Goal: Task Accomplishment & Management: Manage account settings

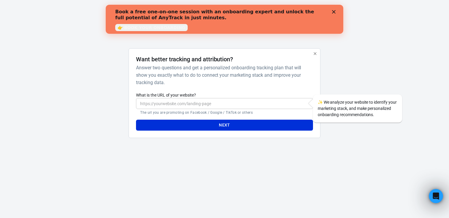
click at [199, 107] on input "What is the URL of your website?" at bounding box center [224, 103] width 177 height 11
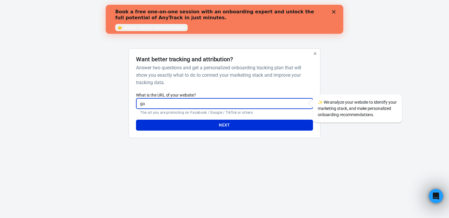
type input "g"
type input "go.golibe.ca"
click at [231, 128] on button "Next" at bounding box center [224, 125] width 177 height 11
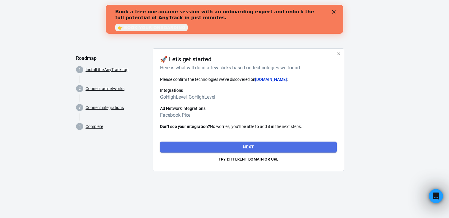
click at [232, 145] on button "Next" at bounding box center [248, 147] width 177 height 11
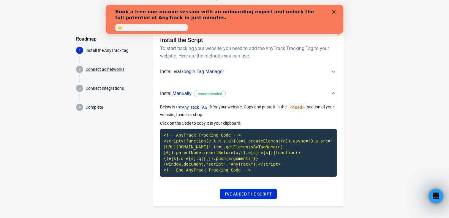
scroll to position [22, 0]
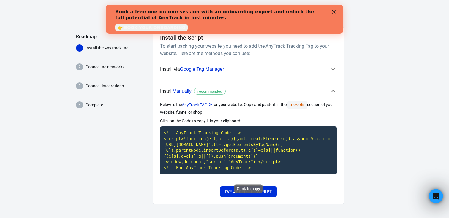
click at [261, 138] on code "<!-- AnyTrack Tracking Code --> <script>!function(e,t,n,s,a){(a=t.createElement…" at bounding box center [248, 151] width 177 height 48
click at [234, 75] on button "Install via Google Tag Manager" at bounding box center [248, 69] width 177 height 15
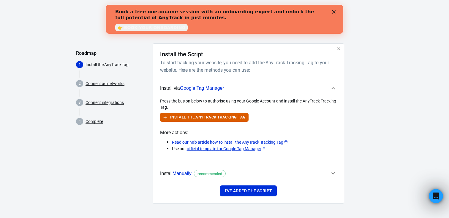
scroll to position [5, 0]
click at [232, 90] on span "Install via Google Tag Manager" at bounding box center [245, 89] width 170 height 8
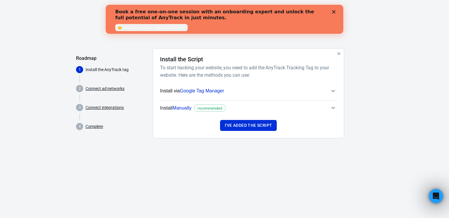
scroll to position [0, 0]
click at [232, 103] on button "Install Manually recommended" at bounding box center [248, 108] width 177 height 15
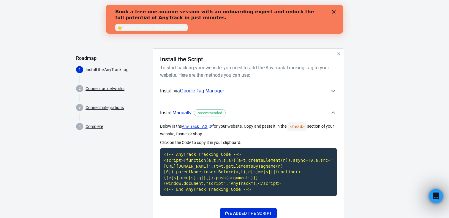
scroll to position [28, 0]
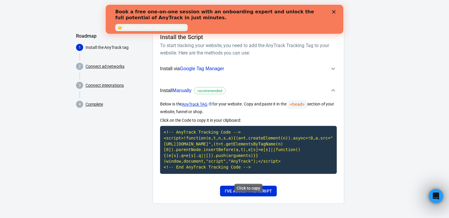
click at [277, 126] on code "<!-- AnyTrack Tracking Code --> <script>!function(e,t,n,s,a){(a=t.createElement…" at bounding box center [248, 150] width 177 height 48
click at [262, 190] on button "I've added the script" at bounding box center [248, 191] width 57 height 11
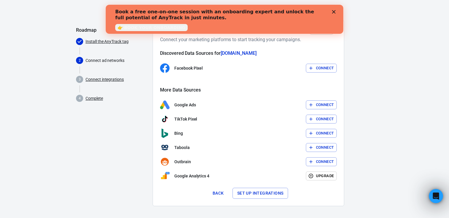
click at [326, 71] on button "Connect" at bounding box center [321, 68] width 31 height 9
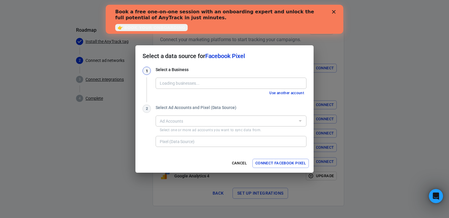
type input "Libe Capital [944865486326931]"
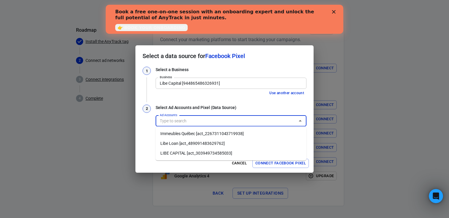
click at [232, 122] on input "Ad Accounts" at bounding box center [225, 121] width 137 height 7
click at [215, 150] on li "LIBE CAPITAL [act_303949734585033]" at bounding box center [231, 154] width 151 height 10
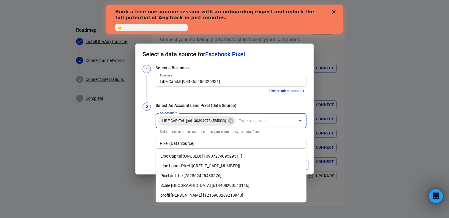
click at [210, 147] on div "Pixel (Data Source)" at bounding box center [231, 143] width 151 height 11
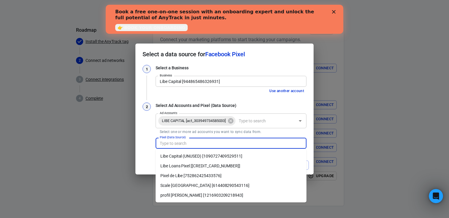
click at [205, 175] on li "Pixel de Libe [752862425433576]" at bounding box center [231, 176] width 151 height 10
type input "Pixel de Libe [752862425433576]"
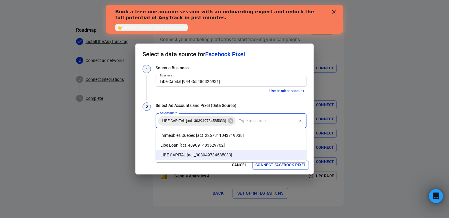
click at [263, 122] on input "Ad Accounts" at bounding box center [265, 121] width 58 height 7
click at [145, 132] on div "2" at bounding box center [146, 126] width 8 height 47
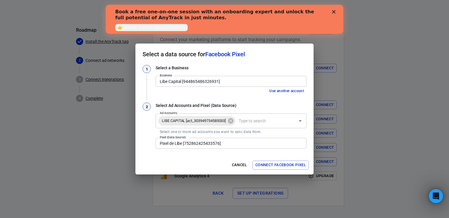
click at [221, 140] on input "Pixel de Libe [752862425433576]" at bounding box center [230, 143] width 146 height 7
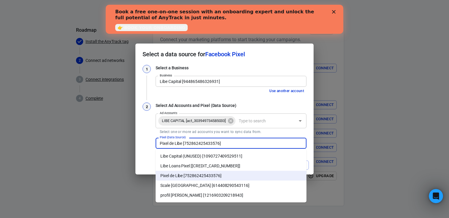
click at [141, 145] on div "1 Select a Business Business Libe Capital [944865486326931] Business Use anothe…" at bounding box center [224, 110] width 178 height 91
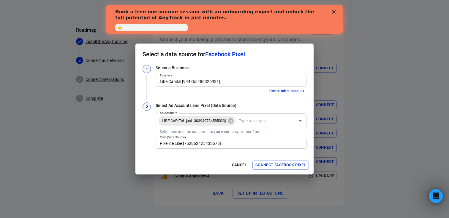
click at [292, 162] on button "Connect Facebook Pixel" at bounding box center [280, 165] width 56 height 9
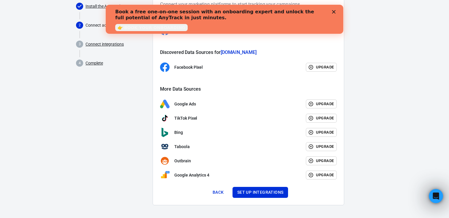
scroll to position [64, 0]
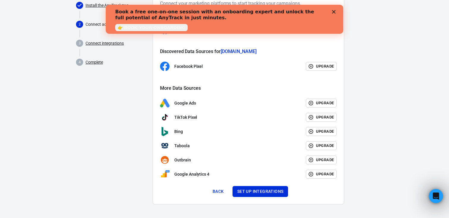
click at [334, 13] on icon "Close" at bounding box center [334, 12] width 4 height 4
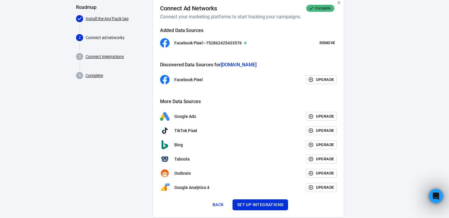
scroll to position [65, 0]
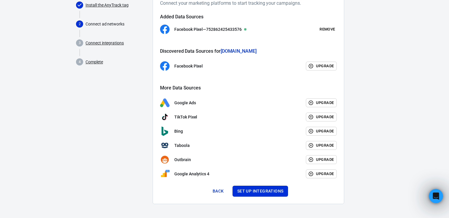
click at [268, 185] on div "Connect Ad Networks Complete Connect your marketing platforms to start tracking…" at bounding box center [248, 94] width 177 height 206
click at [266, 191] on button "Set up integrations" at bounding box center [260, 191] width 56 height 11
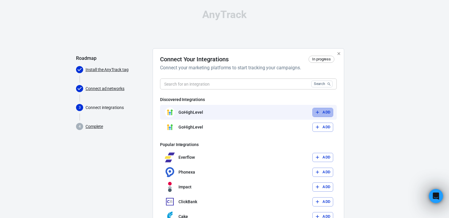
click at [325, 111] on button "Add" at bounding box center [322, 112] width 21 height 9
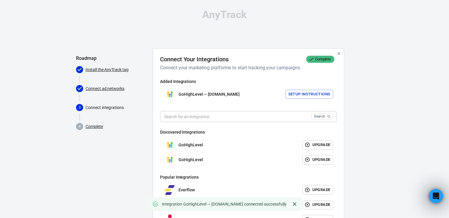
click at [302, 95] on button "Setup Instructions" at bounding box center [309, 94] width 48 height 9
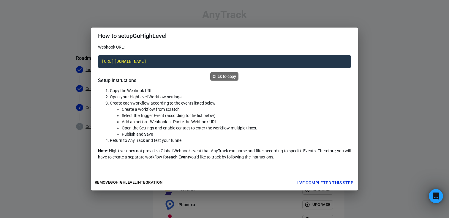
click at [257, 58] on code "https://t1.anytrack.io/JuYy1VGF/collect/gohighlevel-golibeca" at bounding box center [224, 61] width 253 height 13
click at [317, 181] on button "I've completed this step" at bounding box center [325, 183] width 61 height 11
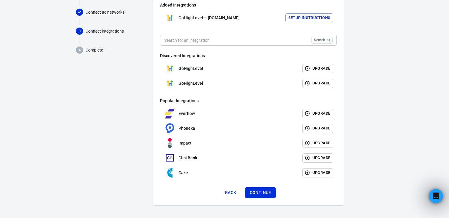
scroll to position [78, 0]
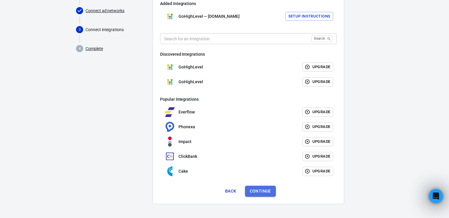
click at [261, 192] on button "Continue" at bounding box center [260, 191] width 31 height 11
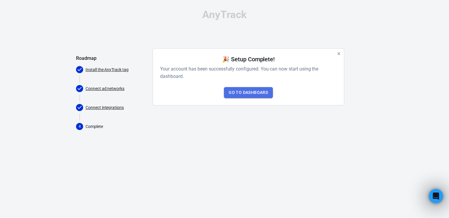
click at [255, 93] on link "Go to Dashboard" at bounding box center [248, 92] width 49 height 11
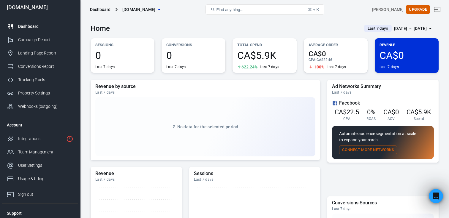
click at [350, 151] on button "Connect More Networks" at bounding box center [368, 150] width 58 height 9
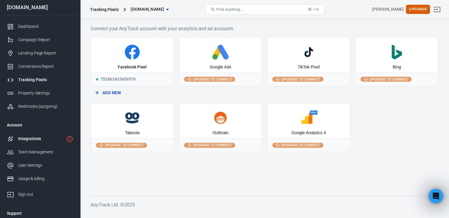
click at [54, 135] on link "Integrations" at bounding box center [40, 138] width 76 height 13
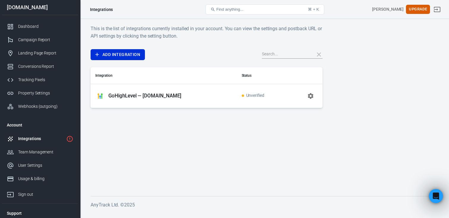
click at [312, 99] on icon "button" at bounding box center [310, 96] width 7 height 7
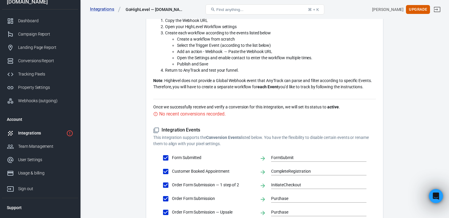
scroll to position [12, 0]
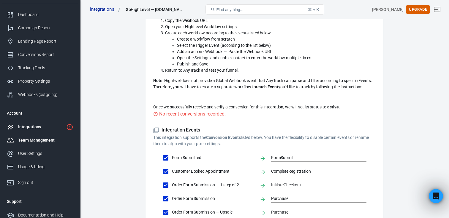
click at [41, 140] on div "Team Management" at bounding box center [45, 140] width 55 height 6
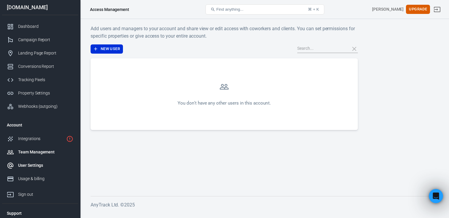
click at [35, 164] on div "User Settings" at bounding box center [45, 166] width 55 height 6
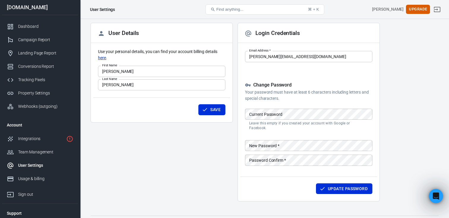
scroll to position [39, 0]
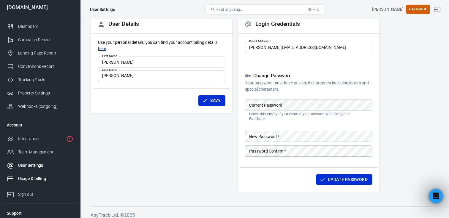
click at [28, 180] on div "Usage & billing" at bounding box center [45, 179] width 55 height 6
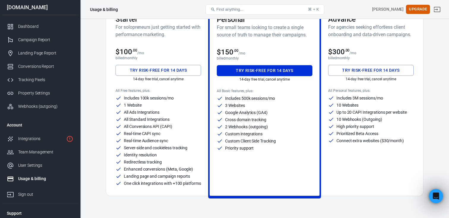
scroll to position [52, 0]
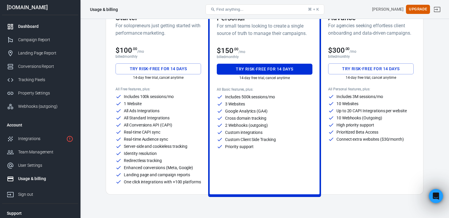
click at [38, 30] on link "Dashboard" at bounding box center [40, 26] width 76 height 13
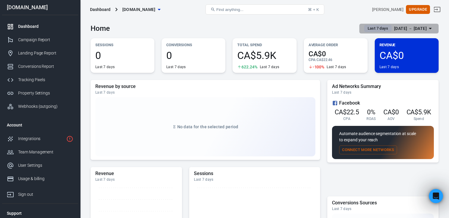
click at [373, 29] on span "Last 7 days" at bounding box center [377, 29] width 25 height 6
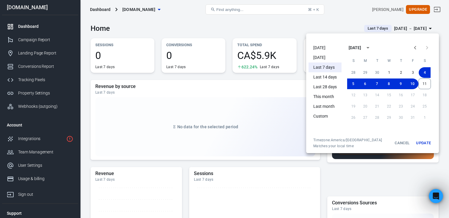
click at [323, 50] on li "[DATE]" at bounding box center [324, 48] width 33 height 10
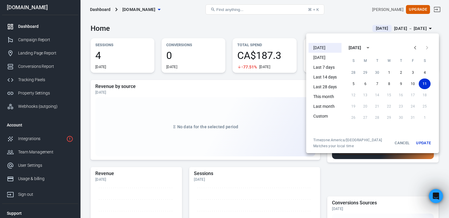
click at [299, 37] on div at bounding box center [224, 109] width 449 height 218
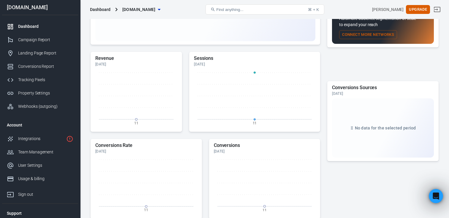
scroll to position [187, 0]
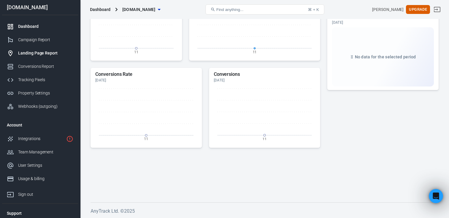
click at [55, 48] on link "Landing Page Report" at bounding box center [40, 53] width 76 height 13
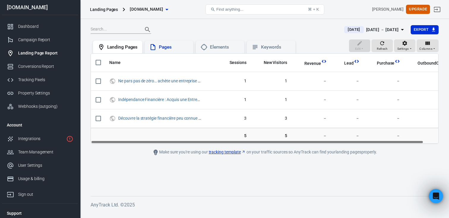
click at [170, 45] on div "Pages" at bounding box center [174, 47] width 30 height 6
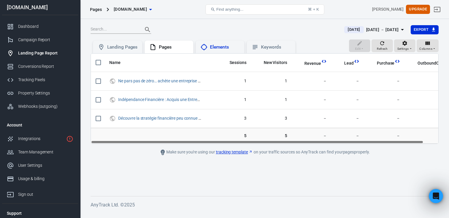
click at [222, 52] on div "Elements" at bounding box center [220, 47] width 49 height 13
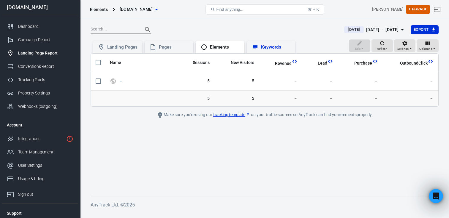
click at [271, 50] on div "Keywords" at bounding box center [270, 47] width 39 height 7
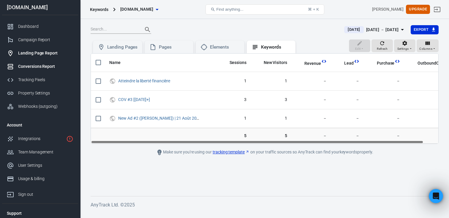
click at [24, 73] on link "Conversions Report" at bounding box center [40, 66] width 76 height 13
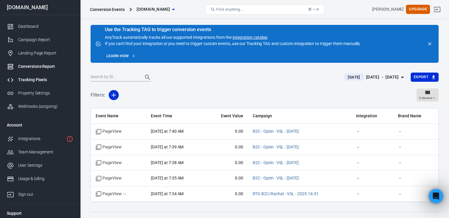
click at [39, 81] on div "Tracking Pixels" at bounding box center [45, 80] width 55 height 6
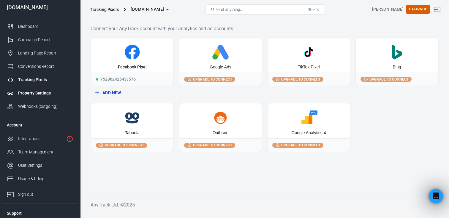
click at [22, 91] on div "Property Settings" at bounding box center [45, 93] width 55 height 6
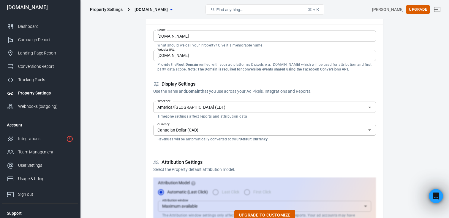
scroll to position [58, 0]
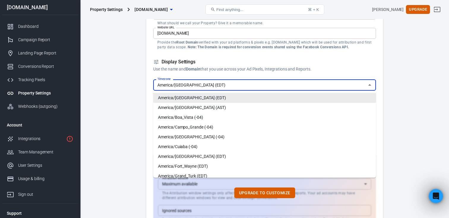
click at [180, 86] on input "America/Toronto (EDT)" at bounding box center [259, 84] width 209 height 7
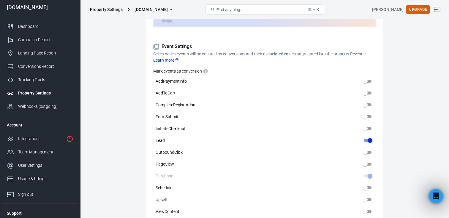
scroll to position [274, 0]
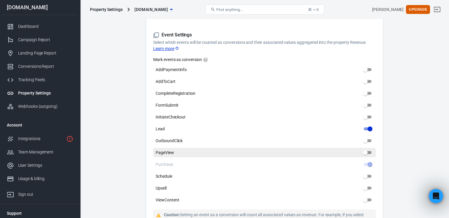
click at [367, 149] on input "PageView" at bounding box center [364, 152] width 21 height 7
checkbox input "true"
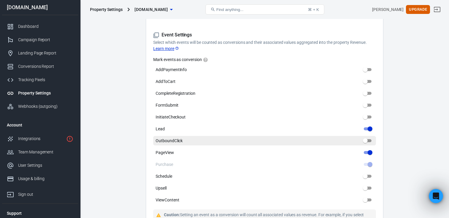
click at [367, 138] on input "OutboundClick" at bounding box center [364, 140] width 21 height 7
checkbox input "true"
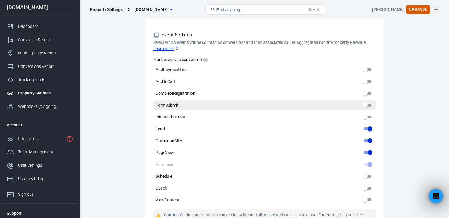
click at [368, 102] on input "FormSubmit" at bounding box center [364, 105] width 21 height 7
checkbox input "true"
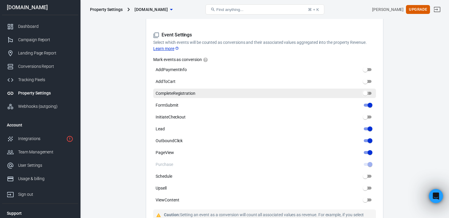
click at [367, 90] on input "CompleteRegistration" at bounding box center [364, 93] width 21 height 7
checkbox input "true"
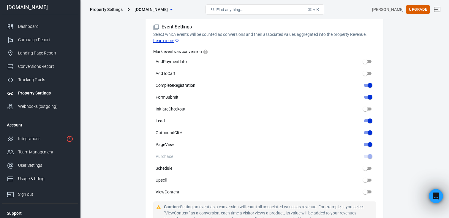
scroll to position [286, 0]
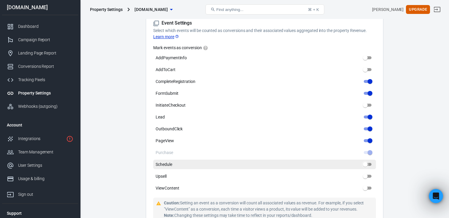
click at [369, 161] on input "Schedule" at bounding box center [364, 164] width 21 height 7
checkbox input "true"
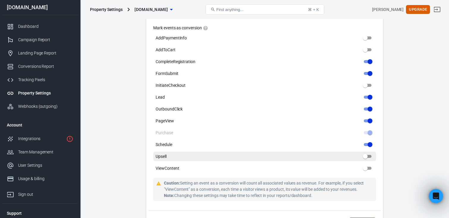
scroll to position [316, 0]
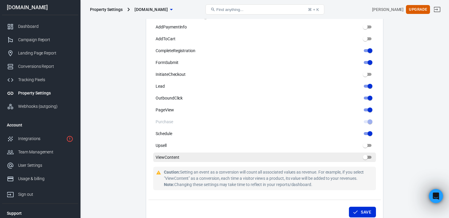
click at [369, 155] on input "ViewContent" at bounding box center [364, 157] width 21 height 7
checkbox input "true"
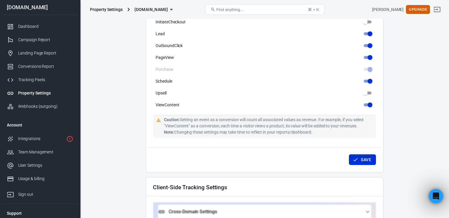
scroll to position [371, 0]
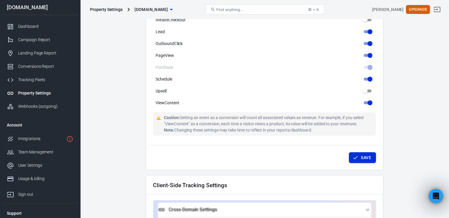
click at [354, 155] on icon "submit" at bounding box center [355, 158] width 6 height 6
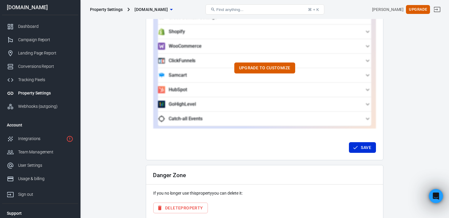
scroll to position [588, 0]
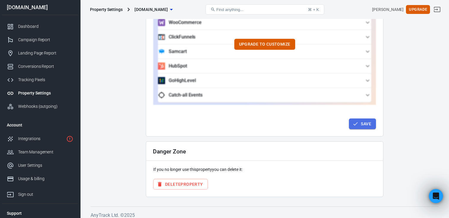
click at [367, 119] on button "Save" at bounding box center [362, 124] width 27 height 11
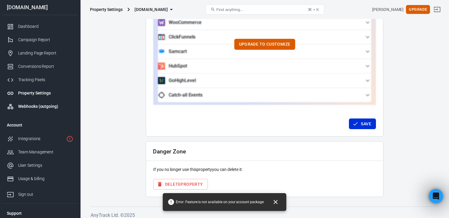
click at [46, 111] on link "Webhooks (outgoing)" at bounding box center [40, 106] width 76 height 13
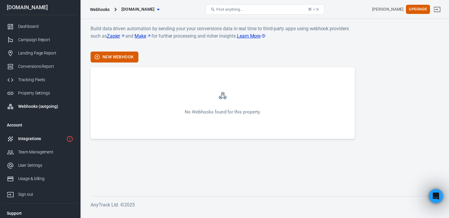
click at [36, 139] on div "Integrations" at bounding box center [41, 139] width 46 height 6
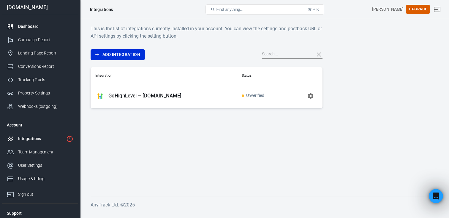
click at [30, 30] on link "Dashboard" at bounding box center [40, 26] width 76 height 13
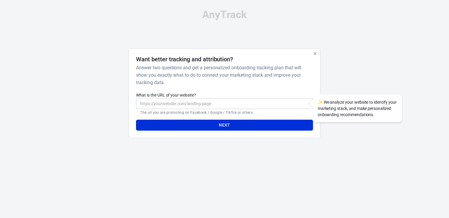
click at [173, 98] on label "What is the URL of your website?" at bounding box center [224, 95] width 177 height 6
click at [173, 98] on input "What is the URL of your website?" at bounding box center [224, 103] width 177 height 11
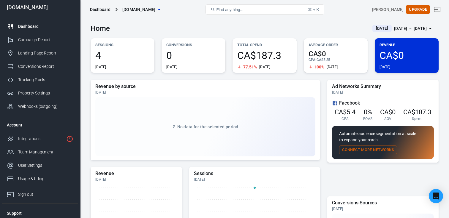
click at [394, 28] on div "Oct 11 － Oct 11, 2025" at bounding box center [410, 28] width 33 height 7
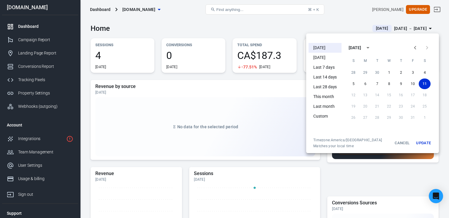
click at [328, 99] on li "This month" at bounding box center [324, 97] width 33 height 10
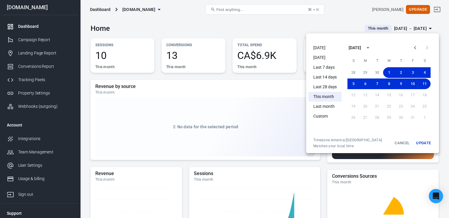
click at [277, 29] on div at bounding box center [224, 109] width 449 height 218
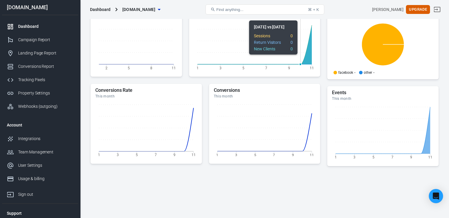
scroll to position [187, 0]
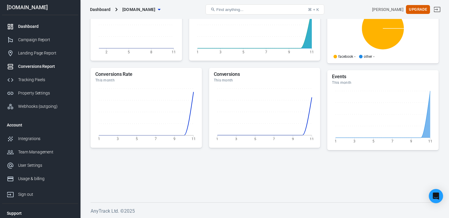
click at [32, 67] on div "Conversions Report" at bounding box center [45, 67] width 55 height 6
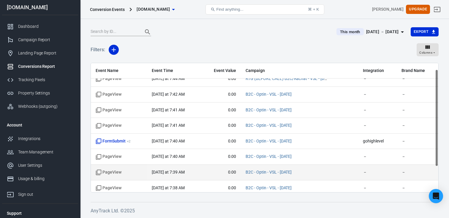
scroll to position [10, 0]
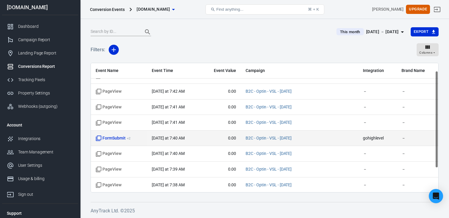
click at [113, 134] on td "FormSubmit + 2" at bounding box center [119, 139] width 56 height 16
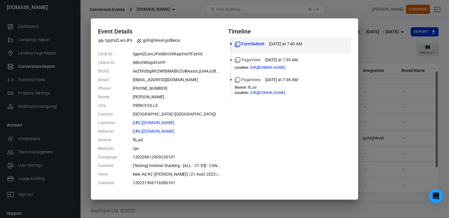
click at [189, 18] on div "Event Details tgqmiZLwnJPx gohighlevel-golibeca Click ID: tgqmiZLwnJPx6Bm3WtapX…" at bounding box center [224, 108] width 267 height 181
click at [148, 10] on div "Event Details tgqmiZLwnJPx gohighlevel-golibeca Click ID: tgqmiZLwnJPx6Bm3WtapX…" at bounding box center [224, 109] width 449 height 218
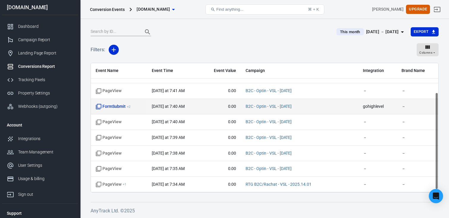
scroll to position [0, 0]
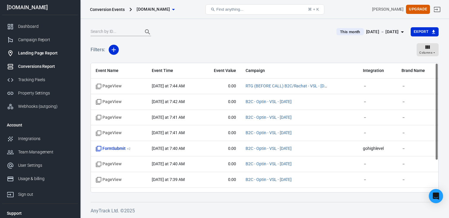
click at [29, 54] on div "Landing Page Report" at bounding box center [45, 53] width 55 height 6
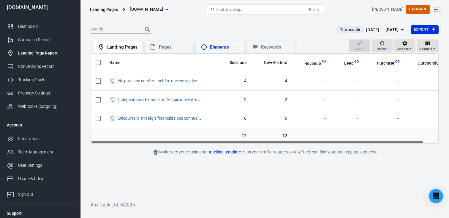
click at [232, 46] on div "Elements" at bounding box center [225, 47] width 30 height 6
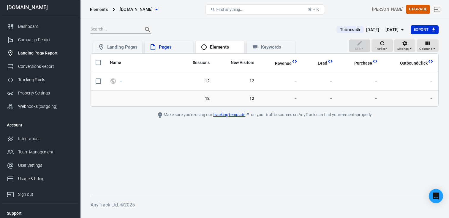
click at [169, 51] on div "Pages" at bounding box center [169, 47] width 49 height 13
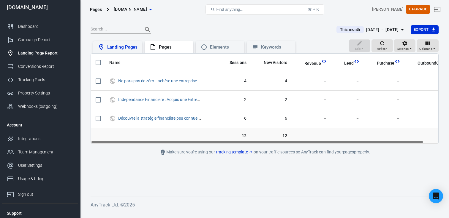
click at [120, 51] on div "Landing Pages" at bounding box center [117, 47] width 49 height 13
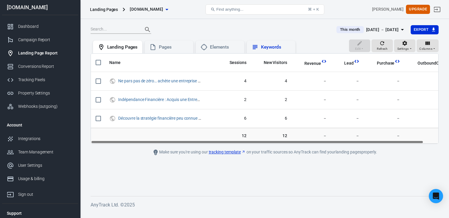
click at [267, 45] on div "Keywords" at bounding box center [276, 47] width 30 height 6
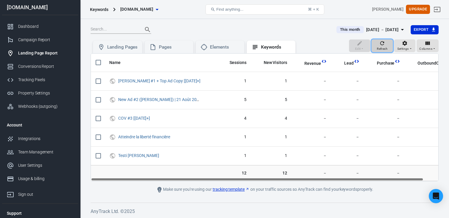
click at [386, 41] on div "Refresh" at bounding box center [382, 45] width 11 height 11
click at [40, 166] on div "User Settings" at bounding box center [45, 166] width 55 height 6
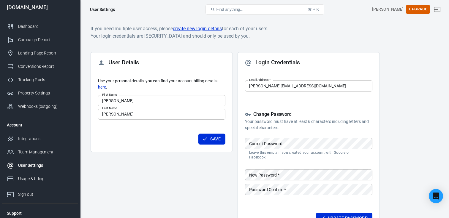
click at [53, 172] on link "User Settings" at bounding box center [40, 165] width 76 height 13
click at [47, 175] on link "Usage & billing" at bounding box center [40, 178] width 76 height 13
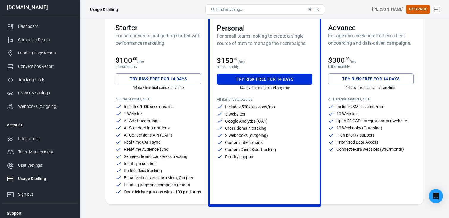
scroll to position [43, 0]
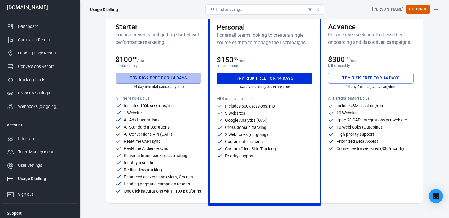
click at [166, 75] on button "Try risk-free for 14 days" at bounding box center [157, 78] width 85 height 11
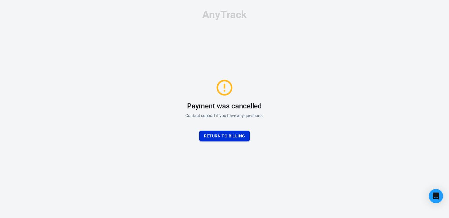
click at [224, 134] on button "Return to billing" at bounding box center [224, 136] width 51 height 11
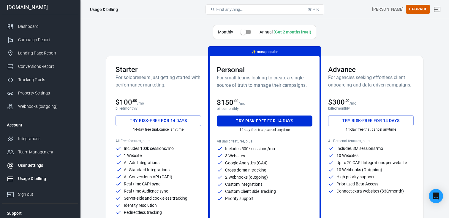
click at [30, 167] on div "User Settings" at bounding box center [45, 166] width 55 height 6
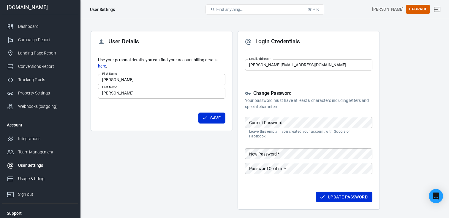
scroll to position [4, 0]
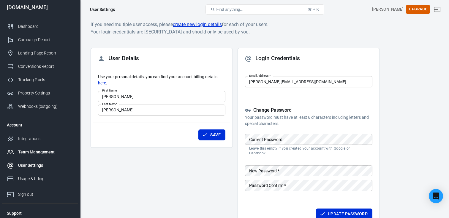
click at [41, 152] on div "Team Management" at bounding box center [45, 152] width 55 height 6
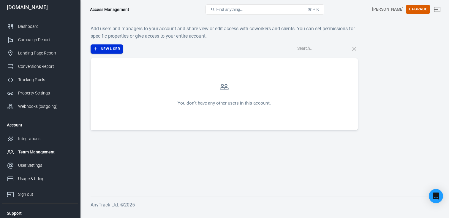
click at [103, 52] on button "New User" at bounding box center [107, 49] width 32 height 9
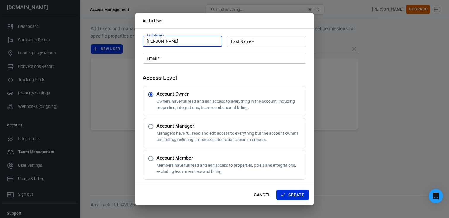
click at [147, 48] on div "First Name   * hubert First Name   * Last Name   * Last Name   *" at bounding box center [224, 41] width 164 height 15
click at [158, 41] on input "hubert" at bounding box center [182, 41] width 80 height 11
type input "Hubert"
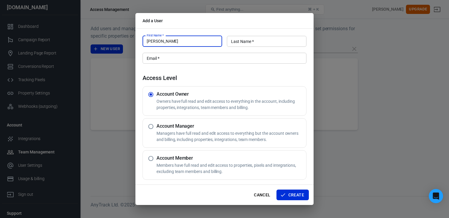
click at [239, 40] on input "Last Name   *" at bounding box center [267, 41] width 80 height 11
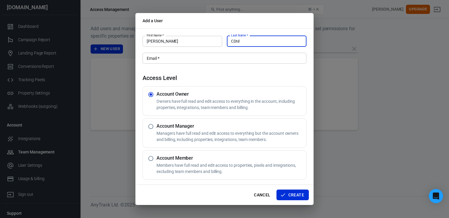
type input "Côté"
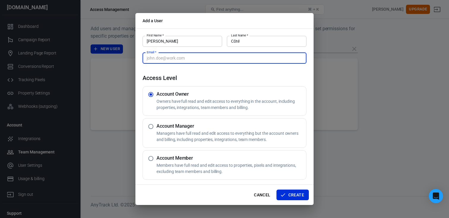
click at [193, 61] on input "Email   *" at bounding box center [224, 58] width 164 height 11
type input "hubert@libecapital.com"
click at [288, 194] on button "Create" at bounding box center [292, 195] width 32 height 11
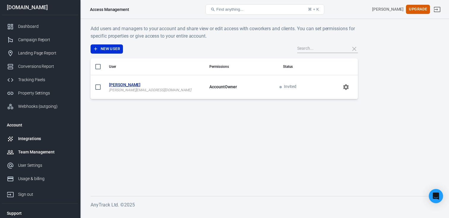
click at [38, 138] on div "Integrations" at bounding box center [45, 139] width 55 height 6
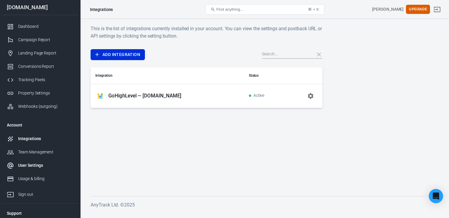
click at [29, 162] on link "User Settings" at bounding box center [40, 165] width 76 height 13
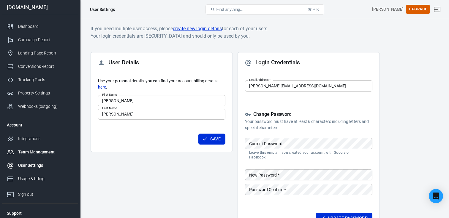
click at [30, 155] on div "Team Management" at bounding box center [45, 152] width 55 height 6
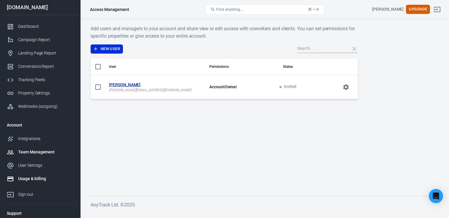
click at [35, 176] on div "Usage & billing" at bounding box center [45, 179] width 55 height 6
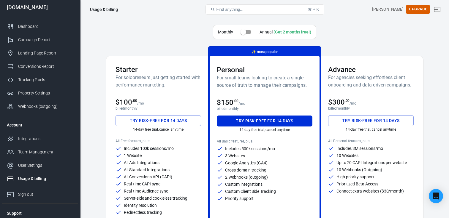
click at [175, 115] on div "Starter For solopreneurs just getting started with performance marketing. $100 …" at bounding box center [158, 151] width 100 height 191
click at [172, 120] on button "Try risk-free for 14 days" at bounding box center [157, 120] width 85 height 11
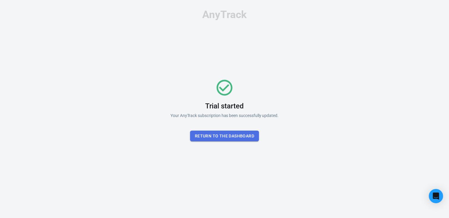
click at [232, 137] on button "Return To the dashboard" at bounding box center [224, 136] width 69 height 11
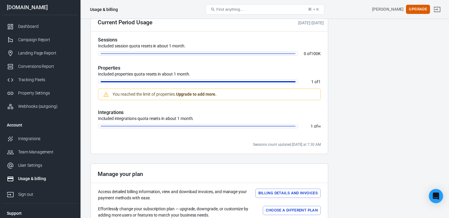
scroll to position [213, 0]
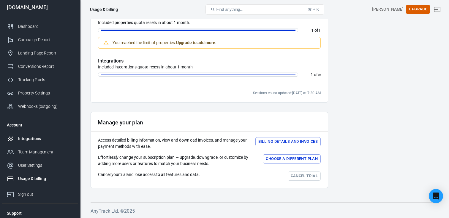
click at [48, 137] on div "Integrations" at bounding box center [45, 139] width 55 height 6
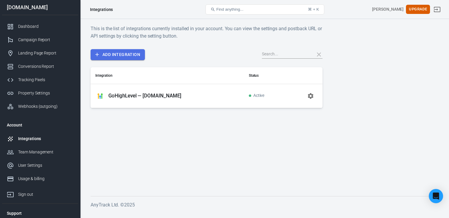
click at [134, 49] on link "Add Integration" at bounding box center [118, 54] width 54 height 11
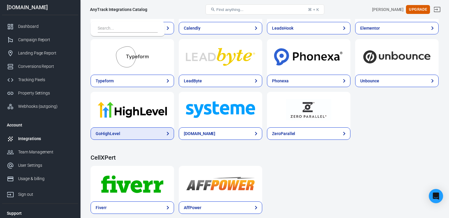
scroll to position [615, 0]
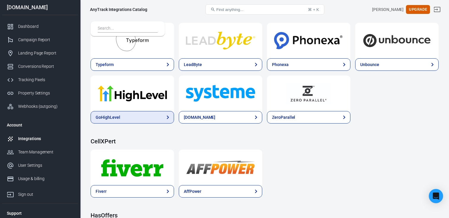
click at [165, 116] on icon at bounding box center [167, 117] width 7 height 7
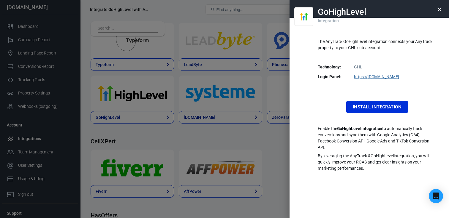
click at [256, 132] on div at bounding box center [224, 109] width 449 height 218
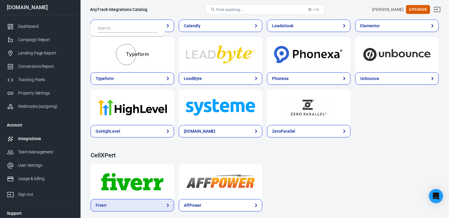
scroll to position [573, 0]
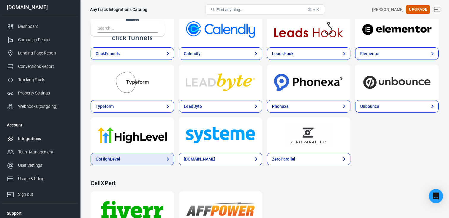
click at [145, 159] on link "GoHighLevel" at bounding box center [132, 159] width 83 height 12
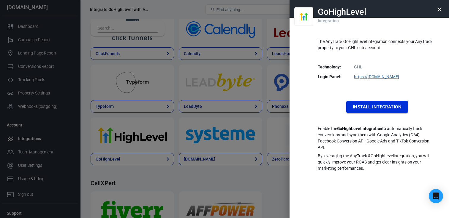
click at [351, 112] on button "Install Integration" at bounding box center [377, 107] width 62 height 12
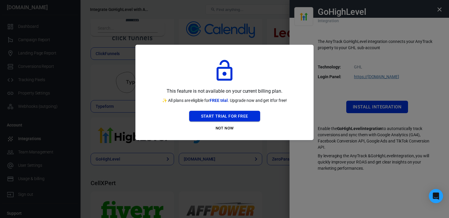
click at [253, 115] on button "Start Trial For Free" at bounding box center [224, 116] width 71 height 11
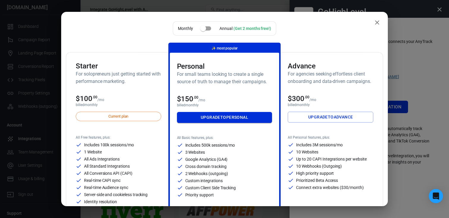
click at [217, 120] on link "Upgrade to Personal" at bounding box center [224, 117] width 95 height 11
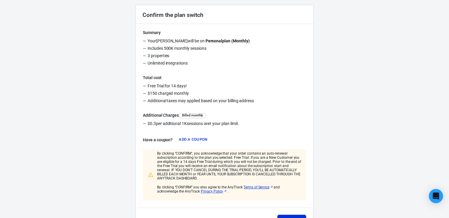
scroll to position [105, 0]
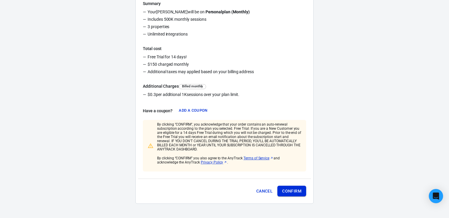
click at [282, 190] on button "Confirm" at bounding box center [291, 191] width 29 height 11
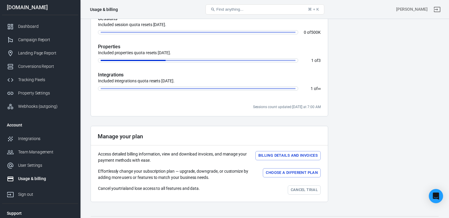
scroll to position [196, 0]
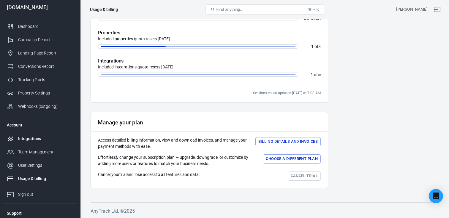
click at [31, 136] on div "Integrations" at bounding box center [45, 139] width 55 height 6
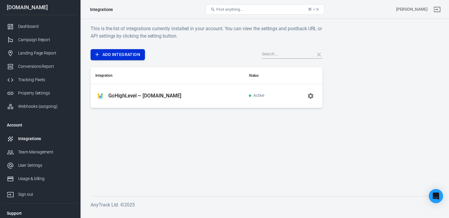
click at [134, 50] on link "Add Integration" at bounding box center [118, 54] width 54 height 11
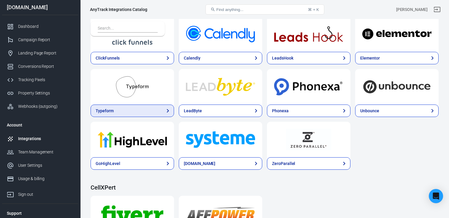
scroll to position [574, 0]
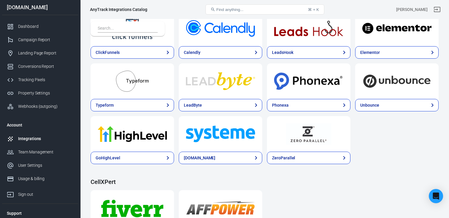
click at [134, 150] on div at bounding box center [132, 134] width 83 height 36
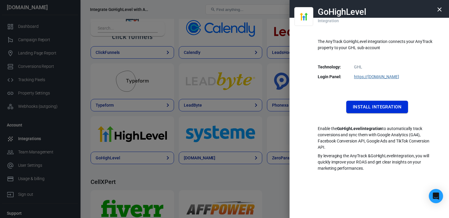
click at [356, 104] on button "Install Integration" at bounding box center [377, 107] width 62 height 12
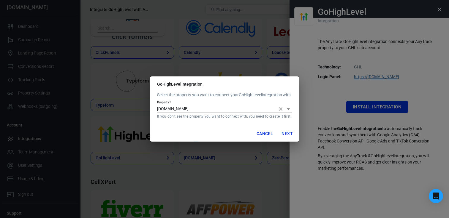
click at [258, 117] on p "If you don't see the property you want to connect with, you need to create it f…" at bounding box center [224, 116] width 135 height 5
click at [268, 108] on input "[DOMAIN_NAME]" at bounding box center [216, 108] width 118 height 7
click at [255, 96] on p "Select the property you want to connect your GoHighLevel integration with." at bounding box center [224, 95] width 135 height 6
click at [258, 137] on button "Cancel" at bounding box center [264, 134] width 21 height 11
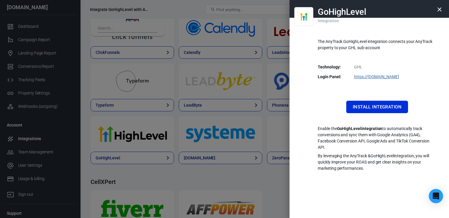
click at [438, 7] on icon "button" at bounding box center [439, 9] width 7 height 7
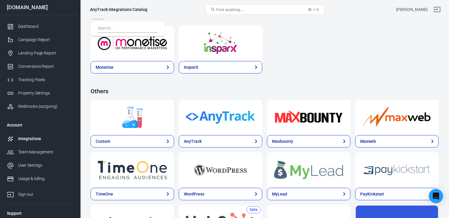
scroll to position [1234, 0]
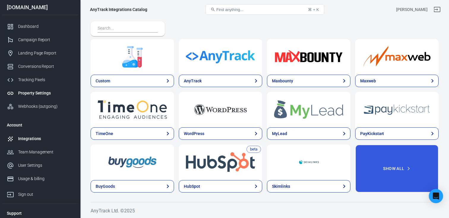
click at [37, 94] on div "Property Settings" at bounding box center [45, 93] width 55 height 6
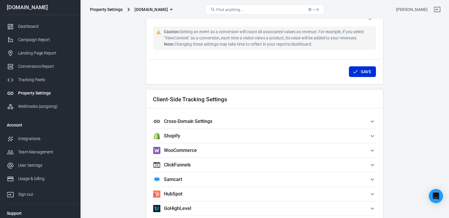
scroll to position [501, 0]
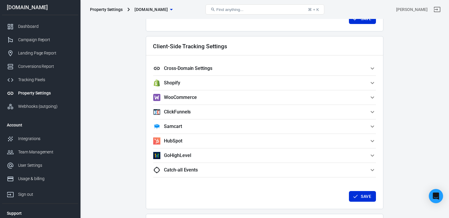
click at [351, 67] on span "Cross-Domain Settings" at bounding box center [261, 68] width 216 height 7
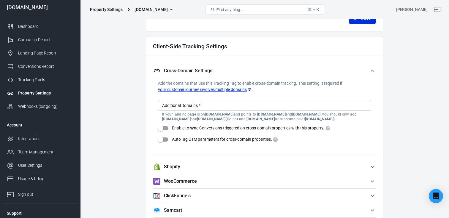
scroll to position [502, 0]
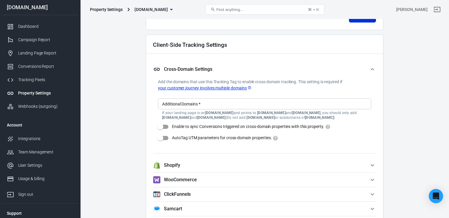
click at [165, 125] on input "Enable to sync Conversions triggered on cross-domain properties with this prope…" at bounding box center [160, 126] width 34 height 11
checkbox input "true"
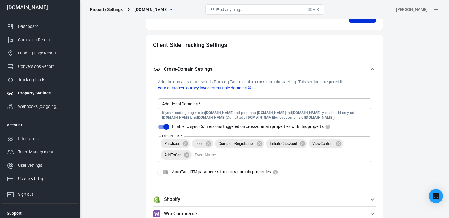
click at [164, 170] on input "AutoTag UTM parameters for cross-domain properties." at bounding box center [160, 172] width 34 height 11
checkbox input "true"
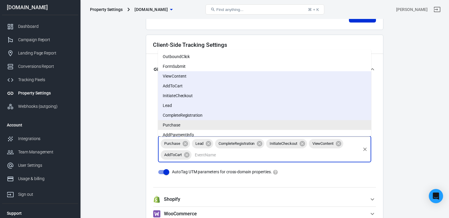
click at [213, 156] on input "Event Names   *" at bounding box center [275, 154] width 167 height 7
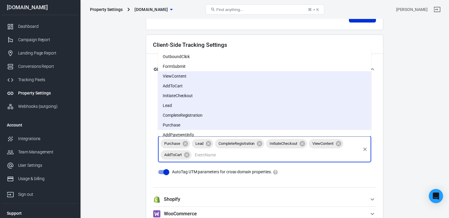
click at [203, 67] on li "FormSubmit" at bounding box center [264, 66] width 213 height 10
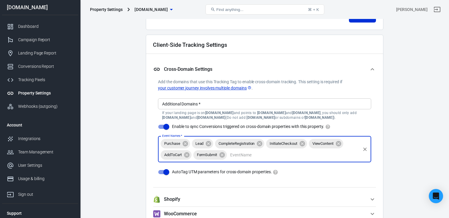
click at [248, 151] on div "Purchase Lead CompleteRegistration InitiateCheckout ViewContent AddToCart FormS…" at bounding box center [264, 150] width 213 height 26
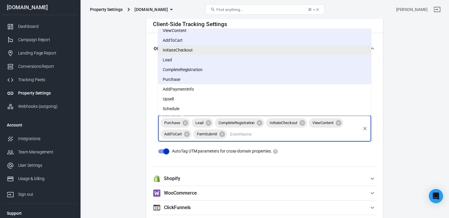
scroll to position [531, 0]
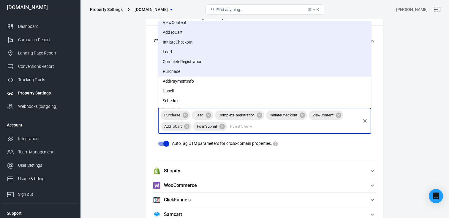
click at [227, 101] on li "Schedule" at bounding box center [264, 101] width 213 height 10
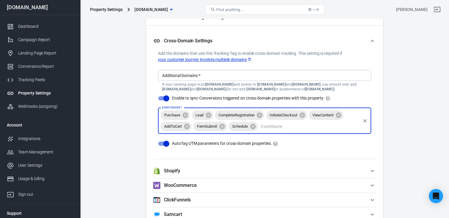
click at [267, 128] on input "Event Names   *" at bounding box center [309, 126] width 101 height 7
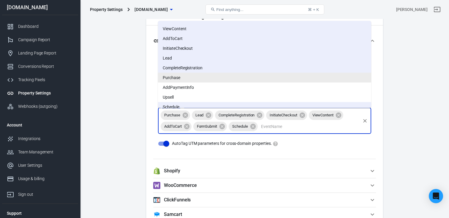
scroll to position [25, 0]
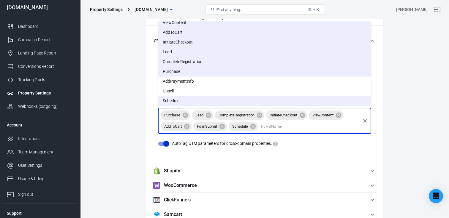
click at [207, 94] on li "Upsell" at bounding box center [264, 91] width 213 height 10
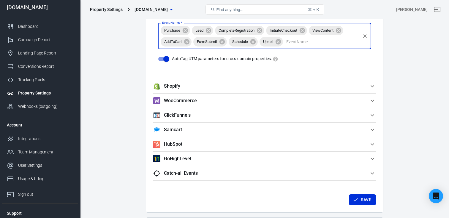
scroll to position [616, 0]
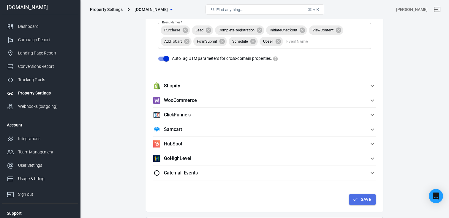
click at [358, 200] on button "Save" at bounding box center [362, 199] width 27 height 11
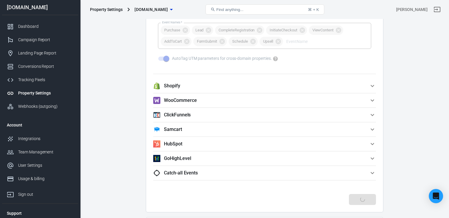
checkbox input "false"
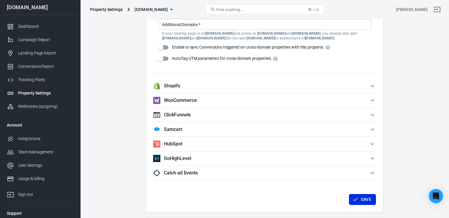
click at [285, 158] on span "GoHighLevel" at bounding box center [261, 158] width 216 height 7
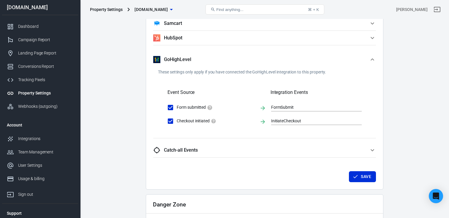
scroll to position [691, 0]
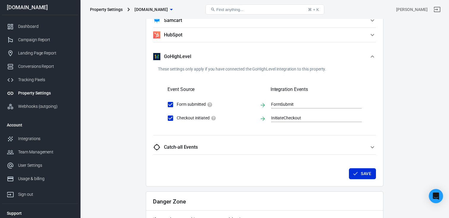
click at [288, 138] on div "Client-Side Tracking Settings Cross-Domain Settings Add the domains that use th…" at bounding box center [264, 16] width 237 height 341
click at [282, 148] on span "Catch-all Events" at bounding box center [261, 147] width 216 height 7
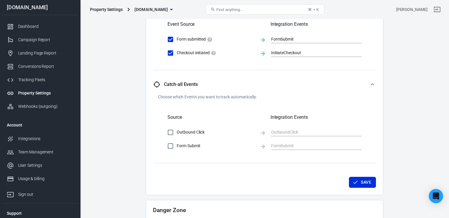
scroll to position [765, 0]
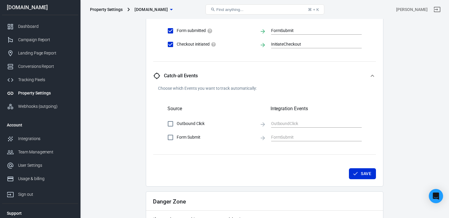
click at [208, 131] on div "Outbound Click Form Submit" at bounding box center [264, 131] width 213 height 26
click at [358, 169] on button "Save" at bounding box center [362, 174] width 27 height 11
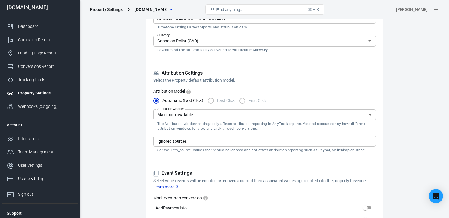
scroll to position [138, 0]
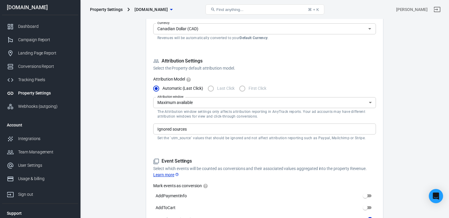
click at [214, 133] on div "Ignored sources" at bounding box center [264, 129] width 223 height 11
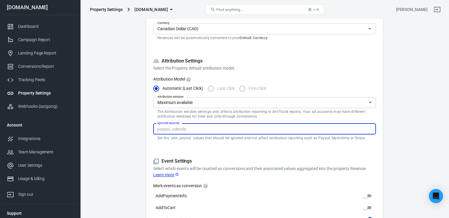
click at [240, 118] on p "The Attribution window settings only affects attribution reporting in AnyTrack …" at bounding box center [264, 114] width 214 height 9
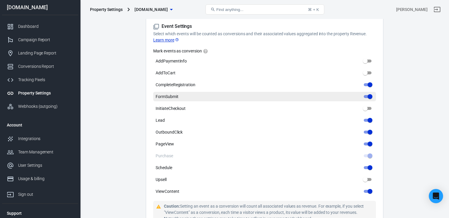
scroll to position [280, 0]
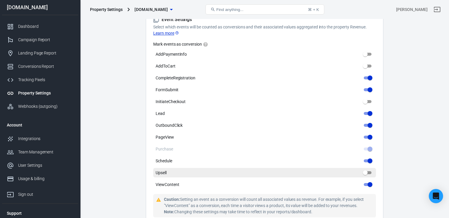
click at [366, 172] on input "Upsell" at bounding box center [364, 173] width 21 height 7
checkbox input "true"
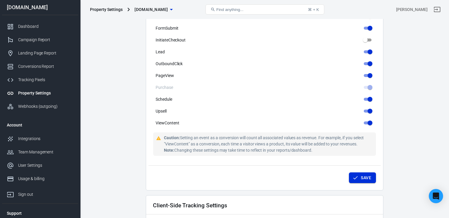
click at [365, 177] on button "Save" at bounding box center [362, 178] width 27 height 11
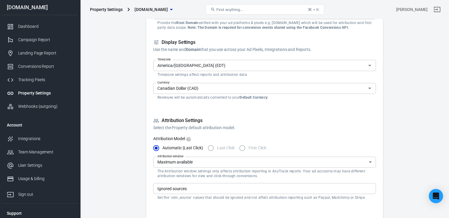
scroll to position [84, 0]
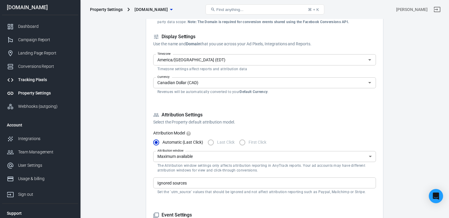
click at [42, 77] on div "Tracking Pixels" at bounding box center [45, 80] width 55 height 6
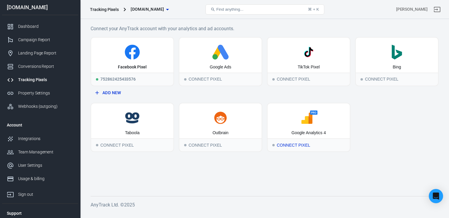
click at [288, 134] on div "Google Analytics 4" at bounding box center [308, 121] width 82 height 35
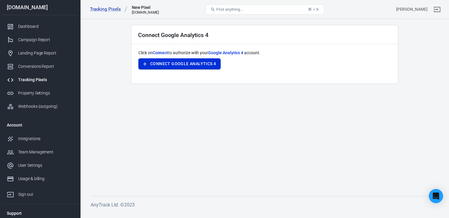
click at [193, 62] on button "Connect Google Analytics 4" at bounding box center [179, 63] width 82 height 11
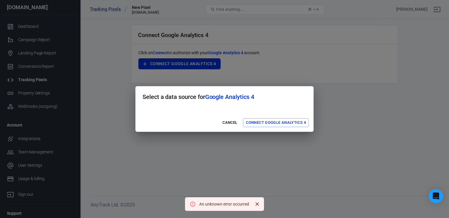
click at [259, 118] on button "Connect Google Analytics 4" at bounding box center [276, 122] width 66 height 9
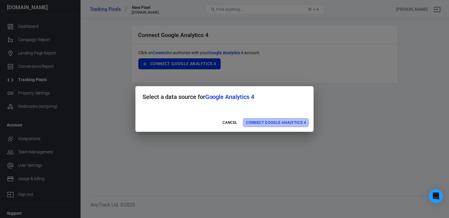
click at [259, 119] on button "Connect Google Analytics 4" at bounding box center [276, 122] width 66 height 9
click at [281, 125] on button "Connect Google Analytics 4" at bounding box center [276, 122] width 66 height 9
click at [264, 121] on button "Connect Google Analytics 4" at bounding box center [276, 122] width 66 height 9
click at [232, 125] on button "Cancel" at bounding box center [229, 122] width 19 height 9
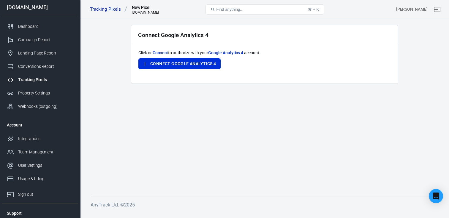
click at [216, 56] on p "Click on Connect to authorize with your Google Analytics 4 account." at bounding box center [264, 53] width 252 height 6
click at [213, 58] on button "Connect Google Analytics 4" at bounding box center [179, 63] width 82 height 11
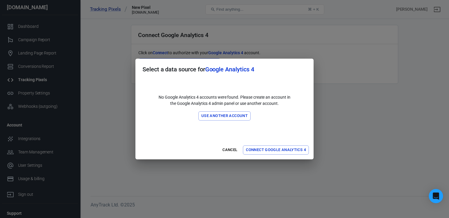
click at [229, 117] on button "Use another account" at bounding box center [224, 116] width 52 height 9
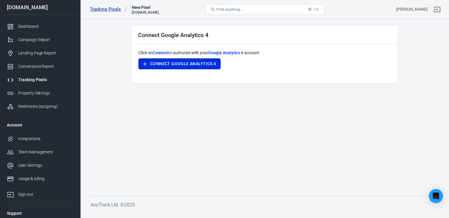
click at [115, 9] on link "Tracking Pixels" at bounding box center [108, 9] width 37 height 6
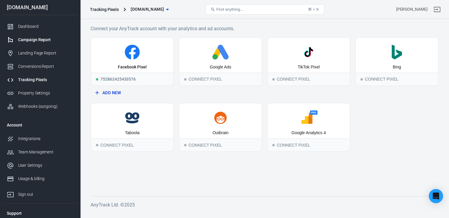
click at [45, 35] on link "Campaign Report" at bounding box center [40, 39] width 76 height 13
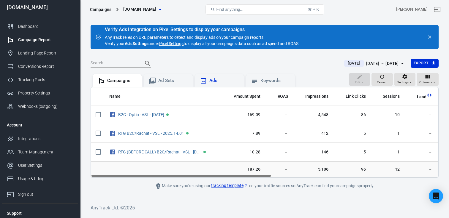
click at [233, 80] on div "Ads" at bounding box center [224, 81] width 30 height 6
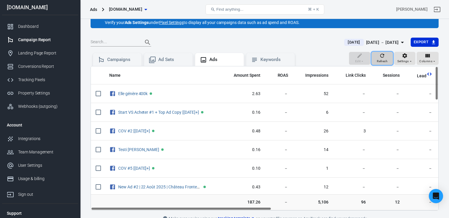
click at [385, 59] on span "Refresh" at bounding box center [382, 61] width 11 height 5
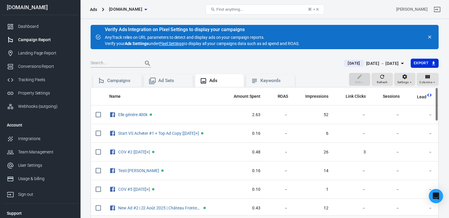
click at [176, 45] on link "Pixel Settings" at bounding box center [171, 44] width 24 height 6
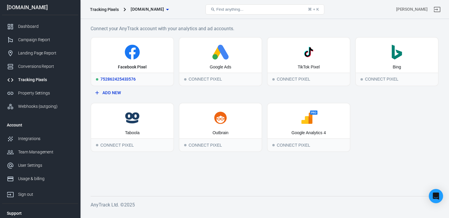
click at [133, 70] on div "Facebook Pixel" at bounding box center [132, 67] width 28 height 6
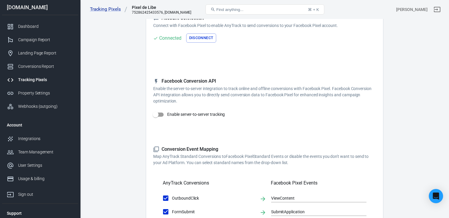
scroll to position [72, 0]
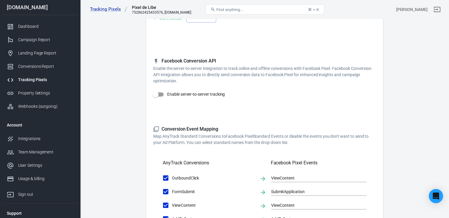
click at [165, 94] on input "Enable server-to-server tracking" at bounding box center [156, 94] width 34 height 11
checkbox input "true"
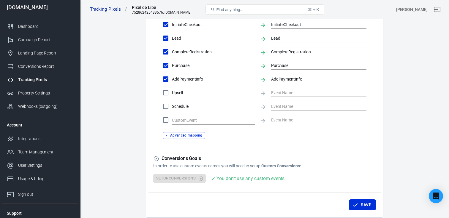
scroll to position [327, 0]
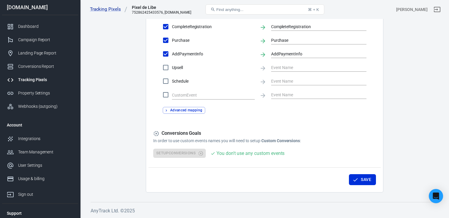
click at [181, 74] on label "Upsell" at bounding box center [206, 67] width 95 height 12
click at [172, 74] on input "Upsell" at bounding box center [165, 67] width 12 height 12
click at [181, 71] on label "Upsell" at bounding box center [206, 67] width 95 height 12
click at [172, 71] on input "Upsell" at bounding box center [165, 67] width 12 height 12
click at [181, 71] on label "Upsell" at bounding box center [206, 67] width 95 height 12
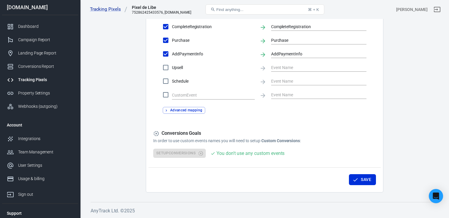
click at [172, 71] on input "Upsell" at bounding box center [165, 67] width 12 height 12
checkbox input "true"
click at [301, 68] on input "text" at bounding box center [314, 67] width 86 height 7
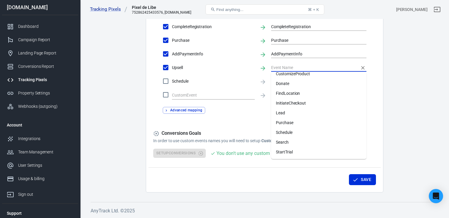
scroll to position [84, 0]
click at [298, 94] on li "Purchase" at bounding box center [318, 94] width 95 height 10
type input "Purchase"
click at [362, 180] on button "Save" at bounding box center [362, 180] width 27 height 11
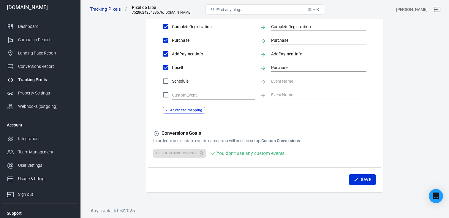
click at [192, 111] on button "Advanced mapping" at bounding box center [184, 110] width 42 height 7
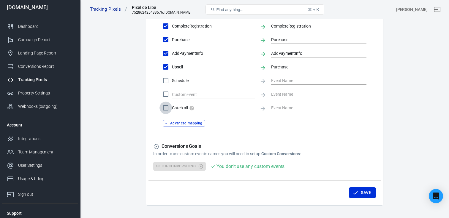
click at [171, 109] on input "Catch all" at bounding box center [165, 108] width 12 height 12
click at [310, 107] on input "text" at bounding box center [314, 107] width 86 height 7
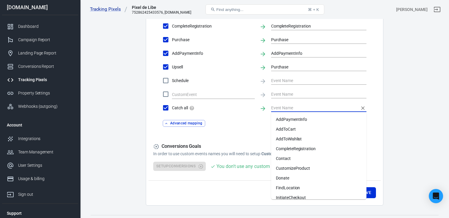
click at [365, 107] on icon "Clear" at bounding box center [363, 108] width 6 height 6
checkbox input "false"
click at [364, 110] on icon "Clear" at bounding box center [363, 108] width 6 height 6
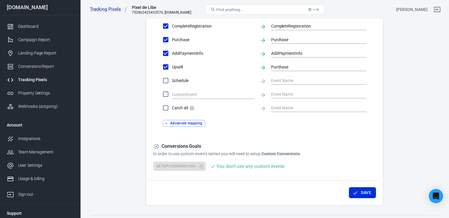
scroll to position [341, 0]
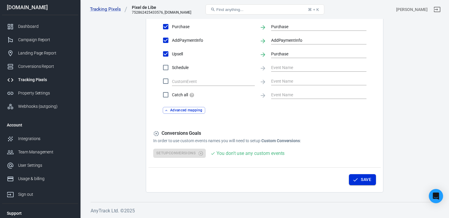
click at [366, 184] on button "Save" at bounding box center [362, 180] width 27 height 11
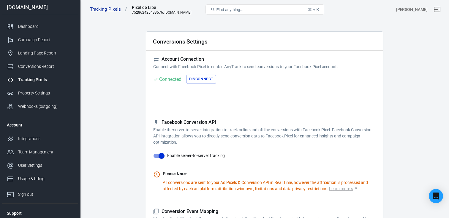
scroll to position [0, 0]
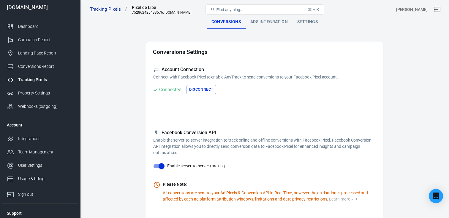
click at [262, 20] on div "Ads Integration" at bounding box center [269, 22] width 47 height 14
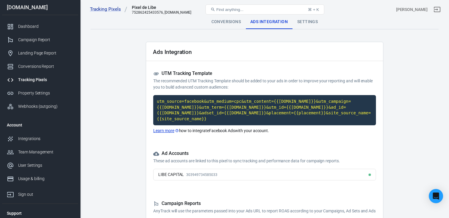
scroll to position [59, 0]
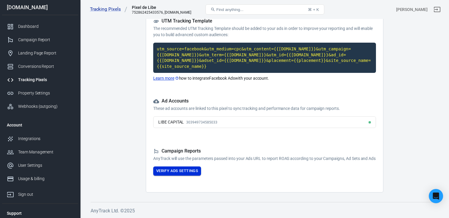
click at [195, 173] on button "Verify Ads Settings" at bounding box center [177, 171] width 48 height 9
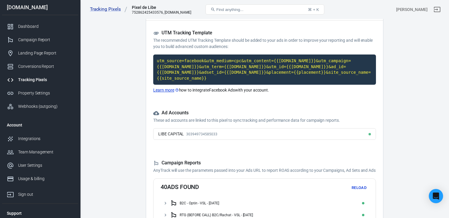
scroll to position [0, 0]
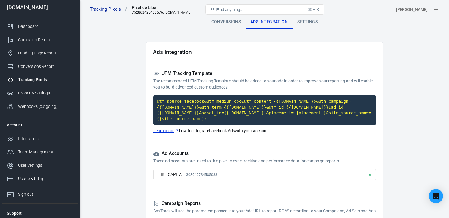
click at [313, 24] on div "Settings" at bounding box center [307, 22] width 30 height 14
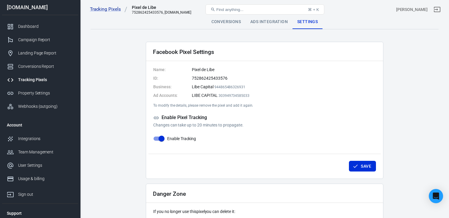
click at [40, 18] on div "Dashboard Campaign Report Landing Page Report Conversions Report Tracking Pixel…" at bounding box center [40, 66] width 76 height 103
click at [39, 21] on link "Dashboard" at bounding box center [40, 26] width 76 height 13
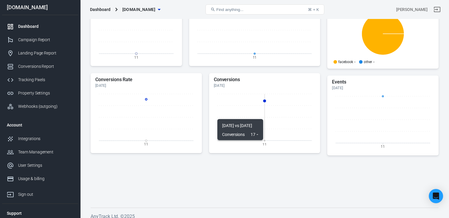
scroll to position [187, 0]
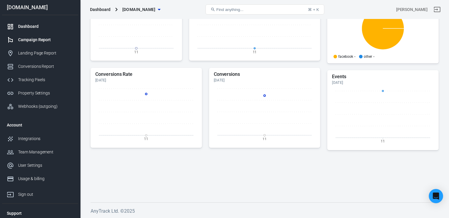
click at [46, 44] on link "Campaign Report" at bounding box center [40, 39] width 76 height 13
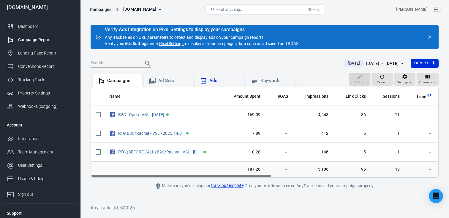
click at [217, 81] on div "Ads" at bounding box center [224, 81] width 30 height 6
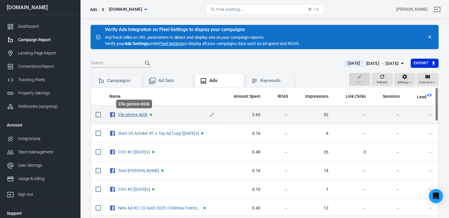
click at [130, 115] on link "Elle génère 400k" at bounding box center [132, 115] width 29 height 5
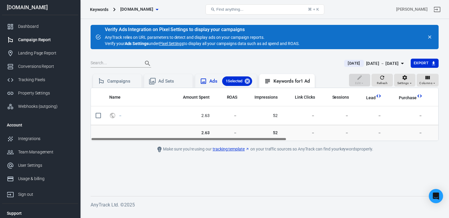
click at [221, 76] on div "Ads 1 Selected" at bounding box center [226, 81] width 62 height 14
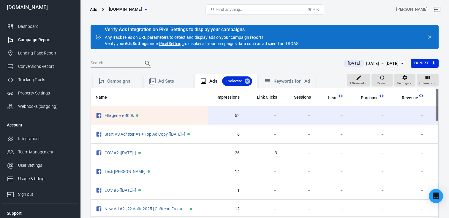
click at [338, 94] on icon "This column is calculated from AnyTrack real-time data" at bounding box center [341, 96] width 6 height 6
click at [335, 99] on span "Lead" at bounding box center [332, 98] width 9 height 6
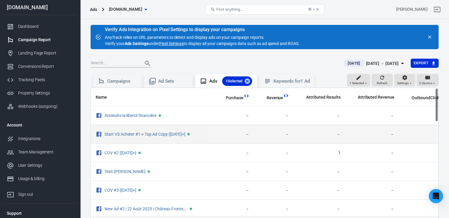
scroll to position [0, 260]
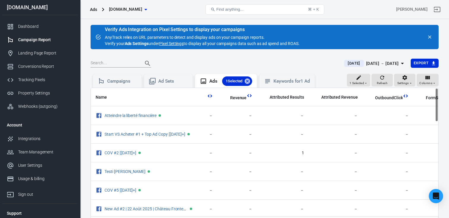
click at [390, 64] on div "Oct 11 － Oct 11, 2025" at bounding box center [382, 63] width 33 height 7
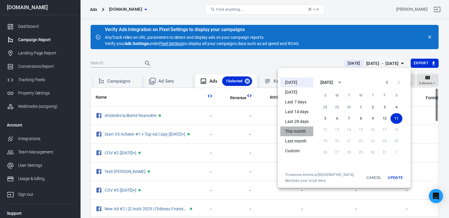
click at [303, 131] on li "This month" at bounding box center [296, 132] width 33 height 10
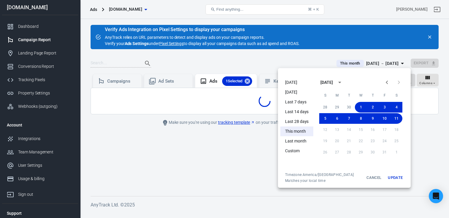
click at [394, 175] on button "Update" at bounding box center [395, 178] width 19 height 11
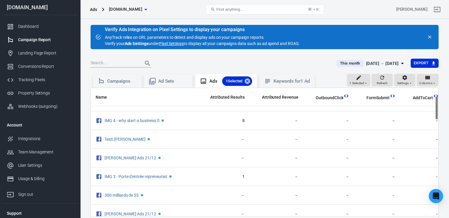
scroll to position [0, 320]
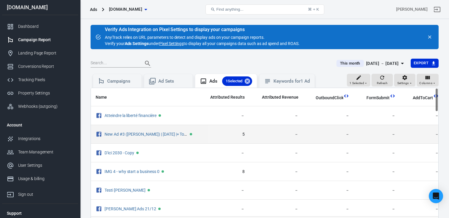
click at [148, 141] on td "New Ad #3 (Audrey) | 13 Sept 2025 |+ Top Ad Copy [+]" at bounding box center [149, 134] width 117 height 19
click at [153, 137] on span "New Ad #3 (Audrey) | 13 Sept 2025 |+ Top Ad Copy [+]" at bounding box center [145, 135] width 83 height 6
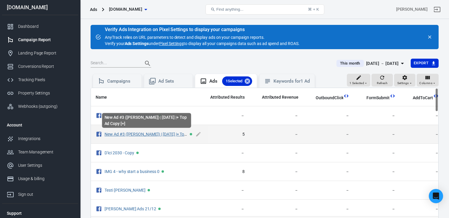
click at [161, 133] on link "New Ad #3 (Audrey) | 13 Sept 2025 |+ Top Ad Copy [+]" at bounding box center [156, 134] width 104 height 5
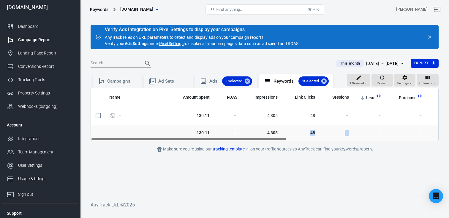
drag, startPoint x: 274, startPoint y: 137, endPoint x: 322, endPoint y: 140, distance: 47.6
click at [322, 140] on tr "130.11 － 4,805 48 － － － － 5 － － － －" at bounding box center [402, 133] width 622 height 16
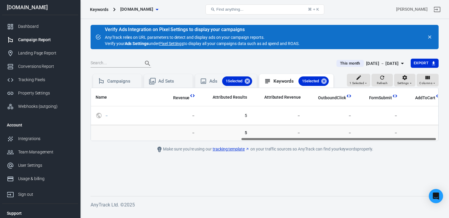
scroll to position [0, 269]
drag, startPoint x: 242, startPoint y: 139, endPoint x: 423, endPoint y: 134, distance: 181.8
click at [423, 134] on div "Name Amount Spent ROAS Impressions Link Clicks Sessions Lead Purchase Revenue A…" at bounding box center [265, 114] width 348 height 53
click at [410, 80] on div "Settings" at bounding box center [404, 80] width 15 height 11
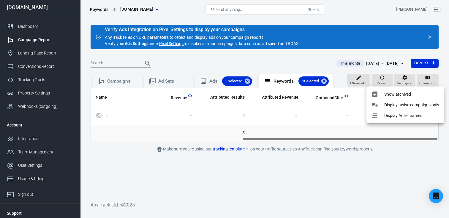
click at [400, 56] on div at bounding box center [224, 109] width 449 height 218
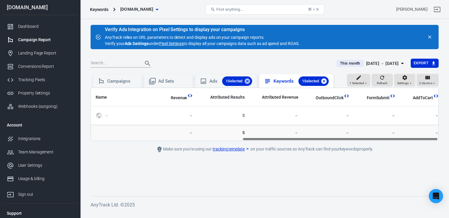
click at [326, 79] on icon at bounding box center [323, 81] width 5 height 5
click at [248, 80] on icon at bounding box center [247, 81] width 5 height 5
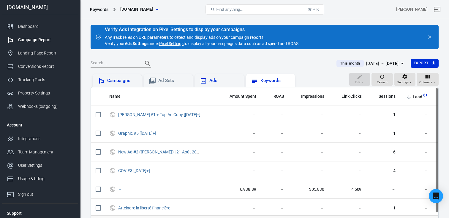
click at [127, 79] on div "Campaigns" at bounding box center [122, 81] width 30 height 6
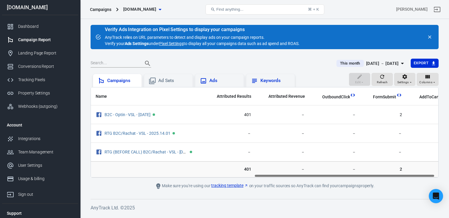
scroll to position [0, 320]
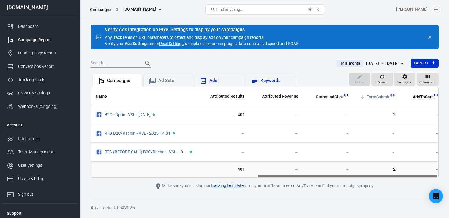
click at [375, 98] on span "FormSubmit" at bounding box center [377, 97] width 23 height 6
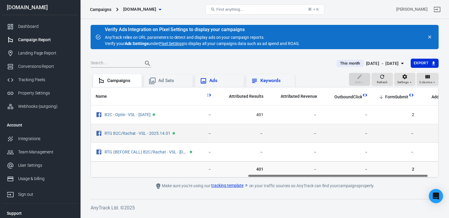
scroll to position [0, 320]
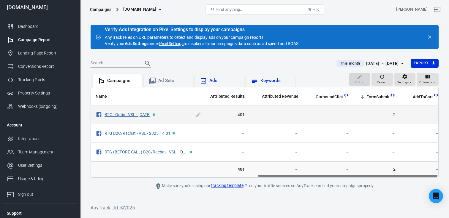
click at [144, 115] on link "B2C - Optin - VSL - 2024.05.28" at bounding box center [127, 115] width 46 height 5
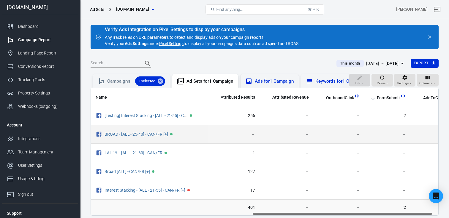
scroll to position [0, 320]
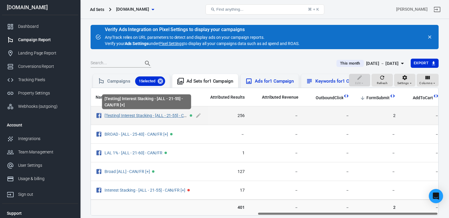
click at [159, 118] on link "[Testing] Interest Stacking - [ALL - 21-55] - CAN/FR [+]" at bounding box center [152, 115] width 97 height 5
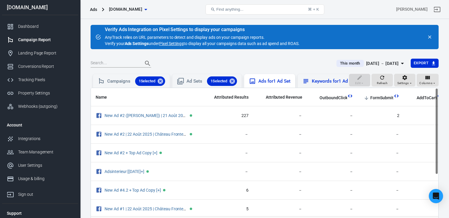
scroll to position [0, 320]
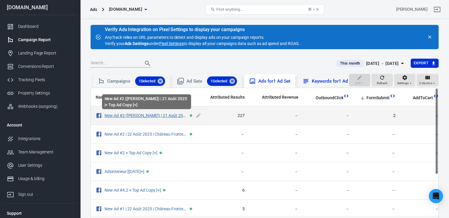
click at [169, 118] on link "New Ad #2 (Audrey) | 21 Août 2025 |+ Top Ad Copy [+]" at bounding box center [162, 115] width 117 height 5
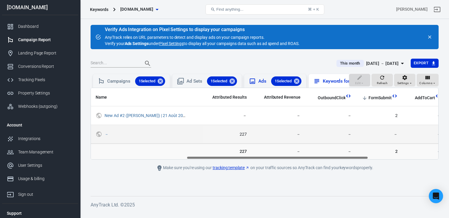
scroll to position [0, 316]
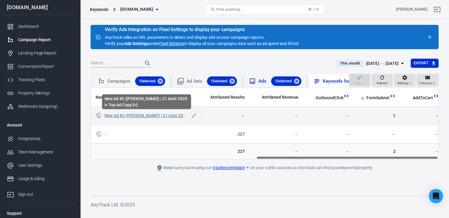
click at [167, 118] on link "New Ad #2 (Audrey) | 21 Août 2025 |+ Top Ad Copy [+]" at bounding box center [162, 115] width 117 height 5
checkbox input "true"
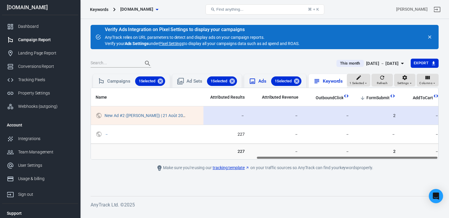
click at [388, 115] on span "2" at bounding box center [377, 116] width 37 height 6
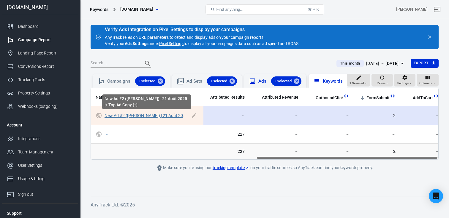
click at [162, 115] on link "New Ad #2 (Audrey) | 21 Août 2025 |+ Top Ad Copy [+]" at bounding box center [162, 115] width 117 height 5
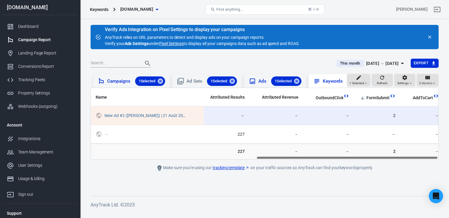
click at [123, 83] on div "Campaigns 1 Selected" at bounding box center [136, 81] width 58 height 9
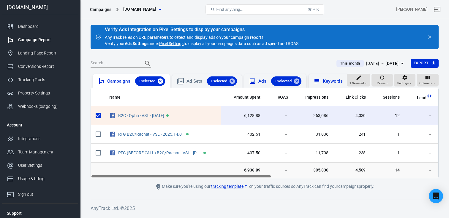
click at [160, 83] on icon at bounding box center [160, 81] width 5 height 5
checkbox input "false"
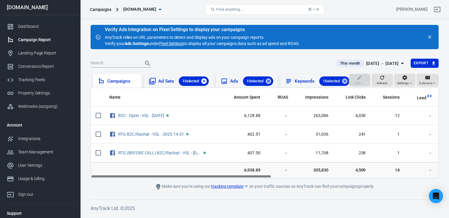
click at [203, 82] on icon at bounding box center [203, 81] width 5 height 5
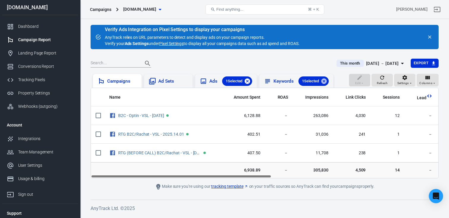
click at [247, 82] on icon at bounding box center [247, 81] width 7 height 7
click at [314, 80] on icon at bounding box center [310, 81] width 7 height 7
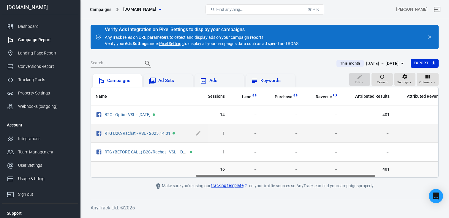
scroll to position [0, 247]
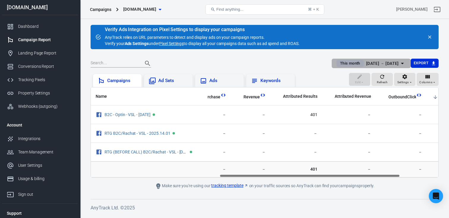
click at [376, 60] on div "[DATE] － [DATE]" at bounding box center [382, 63] width 33 height 7
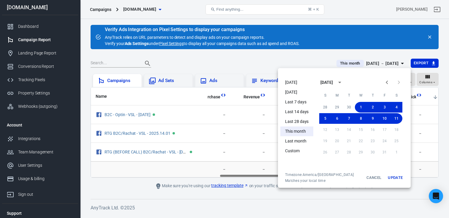
click at [306, 148] on li "Custom" at bounding box center [296, 151] width 33 height 10
click at [304, 132] on li "This month" at bounding box center [296, 132] width 33 height 10
click at [301, 138] on li "Last month" at bounding box center [296, 142] width 33 height 10
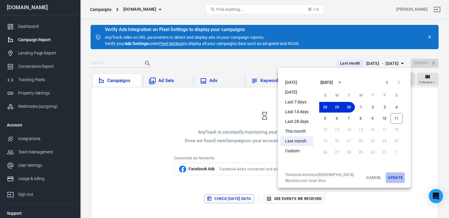
click at [395, 180] on button "Update" at bounding box center [395, 178] width 19 height 11
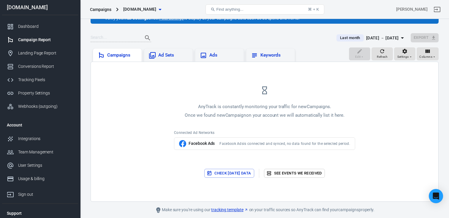
scroll to position [32, 0]
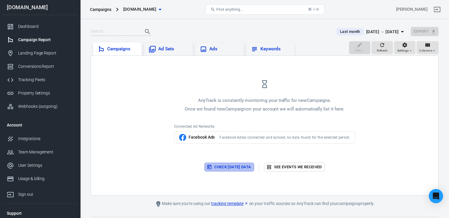
click at [235, 170] on button "Check today’s data" at bounding box center [229, 167] width 50 height 9
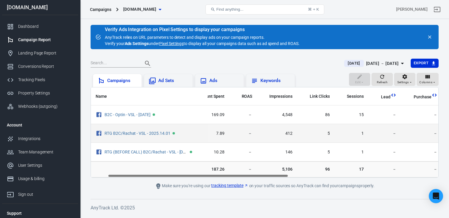
scroll to position [0, 37]
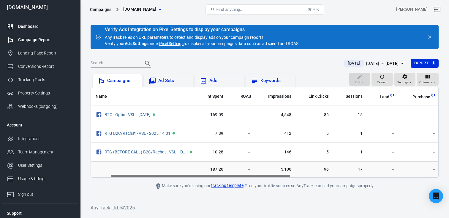
click at [36, 27] on div "Dashboard" at bounding box center [45, 26] width 55 height 6
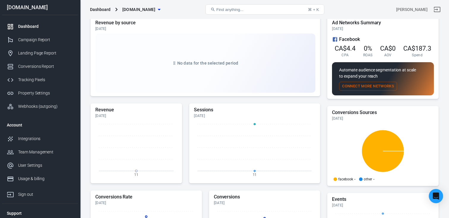
scroll to position [68, 0]
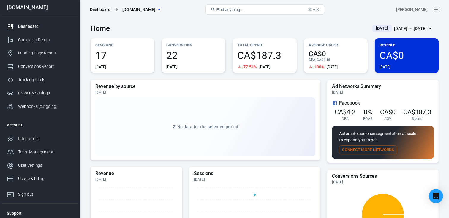
click at [394, 29] on div "[DATE] － [DATE]" at bounding box center [410, 28] width 33 height 7
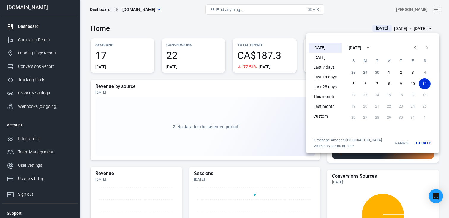
click at [327, 98] on li "This month" at bounding box center [324, 97] width 33 height 10
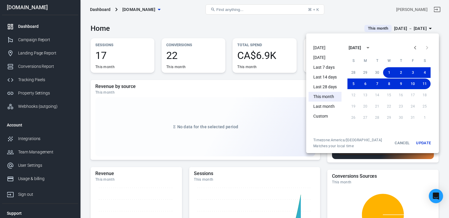
click at [297, 31] on div at bounding box center [224, 109] width 449 height 218
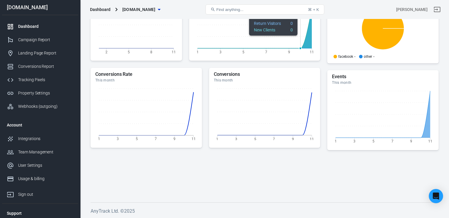
scroll to position [186, 0]
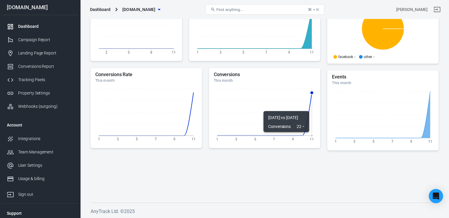
click at [309, 108] on icon "1 3 5 7 9 11" at bounding box center [265, 114] width 102 height 59
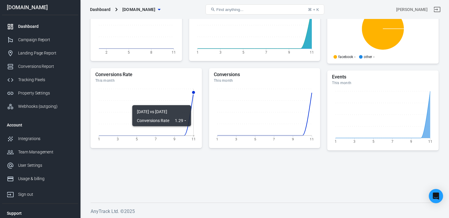
click at [192, 102] on icon at bounding box center [146, 114] width 95 height 43
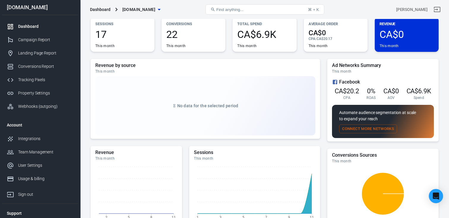
scroll to position [0, 0]
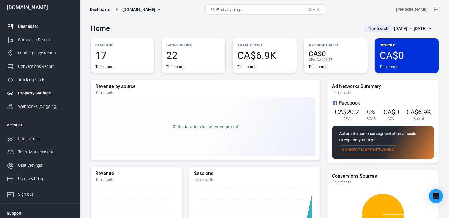
click at [57, 90] on link "Property Settings" at bounding box center [40, 93] width 76 height 13
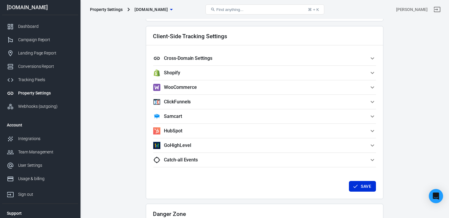
scroll to position [578, 0]
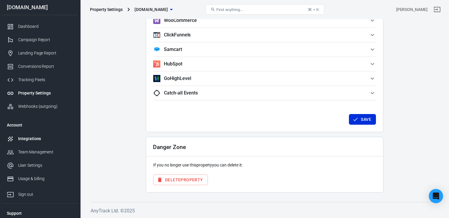
click at [35, 143] on link "Integrations" at bounding box center [40, 138] width 76 height 13
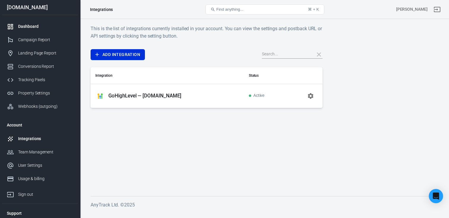
click at [32, 27] on div "Dashboard" at bounding box center [45, 26] width 55 height 6
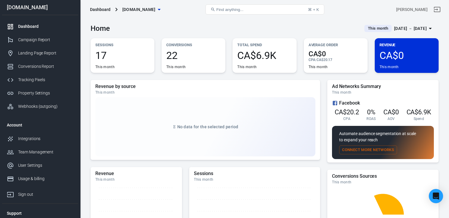
click at [419, 31] on div "Oct 1 － Oct 11, 2025" at bounding box center [410, 28] width 33 height 7
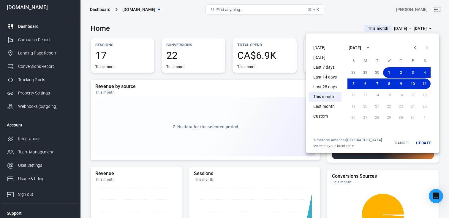
click at [325, 45] on li "[DATE]" at bounding box center [324, 48] width 33 height 10
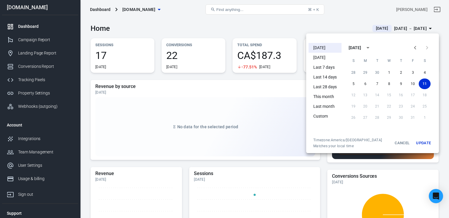
click at [396, 30] on div at bounding box center [224, 109] width 449 height 218
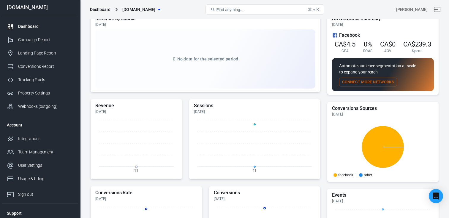
scroll to position [26, 0]
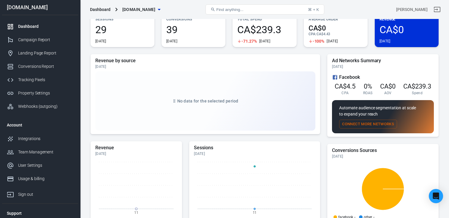
click at [178, 36] on div "39 Today" at bounding box center [193, 34] width 54 height 19
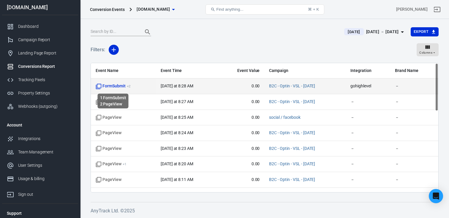
click at [128, 86] on sup "+ 2" at bounding box center [129, 86] width 4 height 4
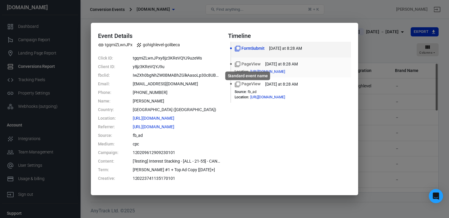
click at [255, 67] on span "PageView" at bounding box center [248, 64] width 26 height 6
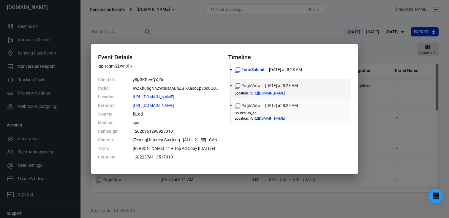
click at [262, 108] on div "PageView today at 8:28 AM" at bounding box center [291, 106] width 113 height 6
click at [261, 90] on div "PageView today at 8:28 AM Location : https://go.golibe.ca/vsl-p...KReVQYJ9uzeWs" at bounding box center [291, 89] width 113 height 13
click at [263, 77] on li "FormSubmit today at 8:28 AM" at bounding box center [291, 71] width 120 height 16
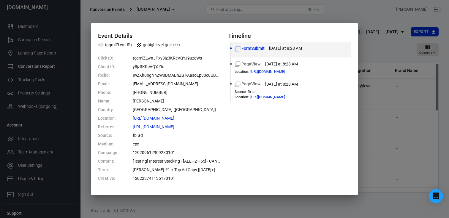
click at [387, 64] on div "Event Details tgqmiZLwnJPx gohighlevel-golibeca Click ID: tgqmiZLwnJPxy8jz3KReV…" at bounding box center [224, 109] width 449 height 218
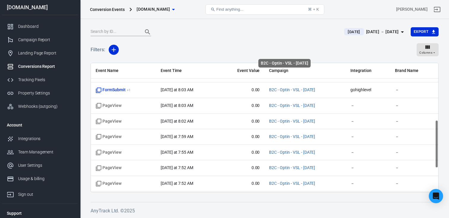
scroll to position [217, 0]
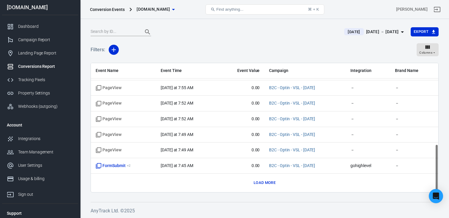
click at [266, 186] on button "Load more" at bounding box center [264, 183] width 25 height 9
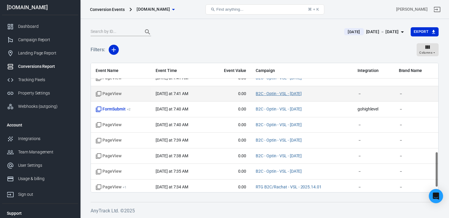
scroll to position [339, 0]
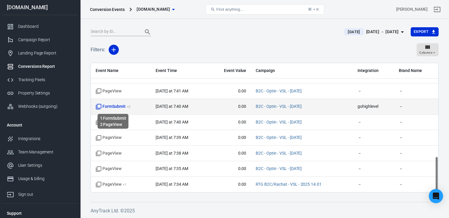
click at [110, 107] on span "FormSubmit + 2" at bounding box center [113, 107] width 35 height 6
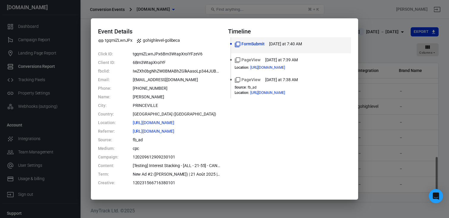
click at [375, 52] on div "Event Details tgqmiZLwnJPx gohighlevel-golibeca Click ID: tgqmiZLwnJPx6Bm3WtapX…" at bounding box center [224, 109] width 449 height 218
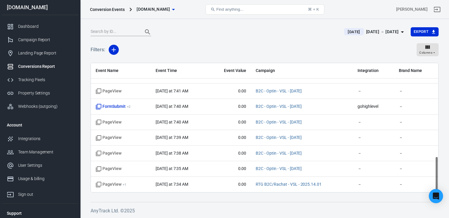
click at [367, 37] on div "Today Oct 11 － Oct 11, 2025 Export" at bounding box center [265, 34] width 348 height 15
click at [367, 35] on div "Oct 11 － Oct 11, 2025" at bounding box center [382, 31] width 33 height 7
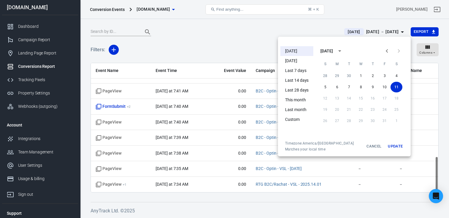
click at [296, 100] on li "This month" at bounding box center [296, 100] width 33 height 10
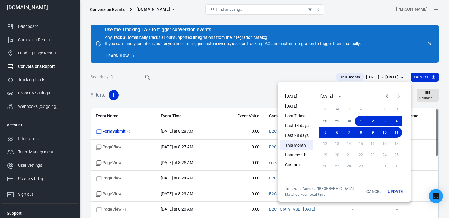
click at [184, 91] on div at bounding box center [224, 109] width 449 height 218
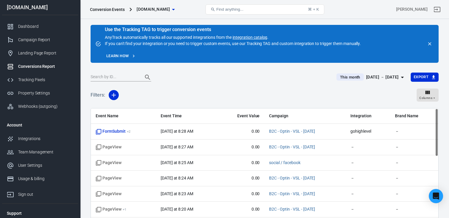
scroll to position [45, 0]
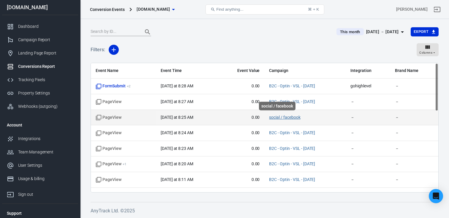
click at [279, 116] on link "social / facebook" at bounding box center [284, 117] width 31 height 5
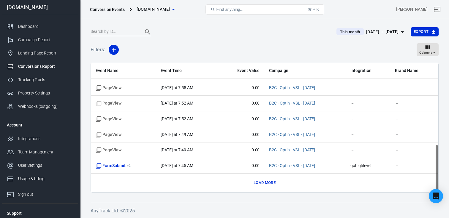
click at [257, 181] on button "Load more" at bounding box center [264, 183] width 25 height 9
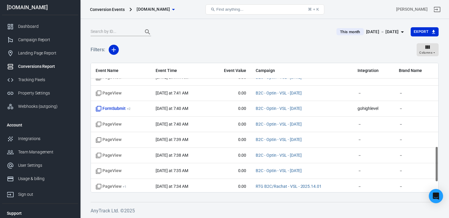
scroll to position [339, 0]
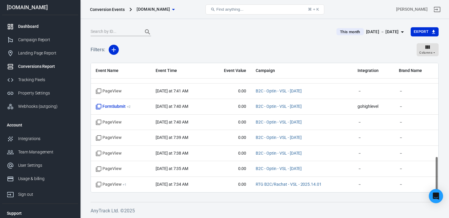
click at [45, 27] on div "Dashboard" at bounding box center [45, 26] width 55 height 6
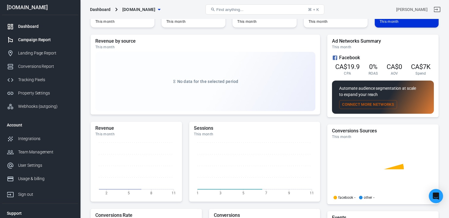
click at [40, 36] on link "Campaign Report" at bounding box center [40, 39] width 76 height 13
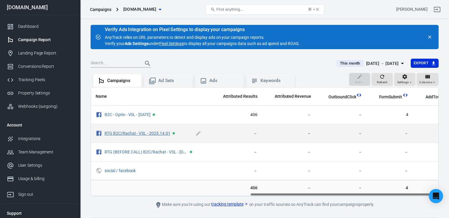
scroll to position [0, 320]
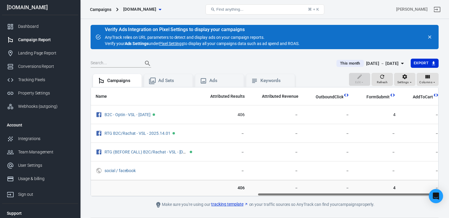
click at [57, 39] on div "Campaign Report" at bounding box center [45, 40] width 55 height 6
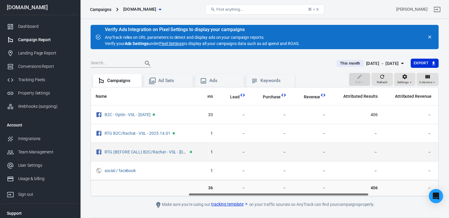
scroll to position [0, 187]
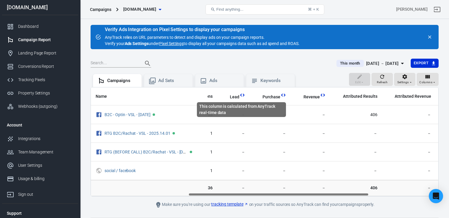
click at [241, 95] on icon "This column is calculated from AnyTrack real-time data" at bounding box center [242, 95] width 6 height 6
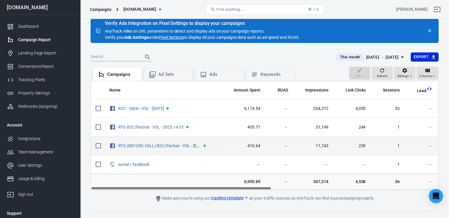
scroll to position [7, 0]
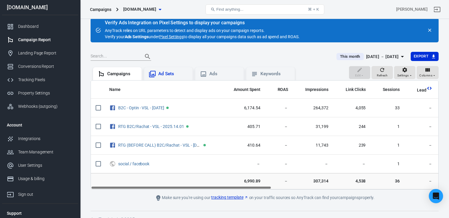
click at [178, 69] on div "Ad Sets" at bounding box center [168, 73] width 49 height 13
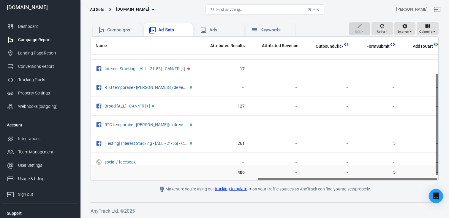
scroll to position [0, 320]
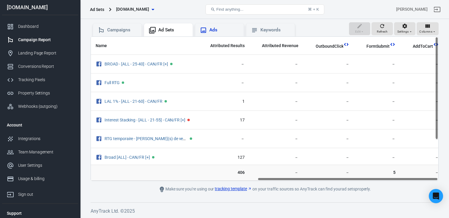
click at [227, 34] on div "Ads" at bounding box center [219, 30] width 39 height 7
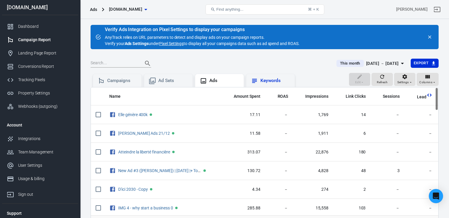
click at [259, 83] on div "Keywords" at bounding box center [270, 80] width 39 height 7
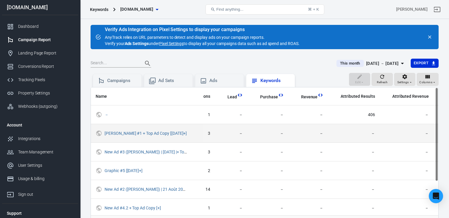
scroll to position [0, 189]
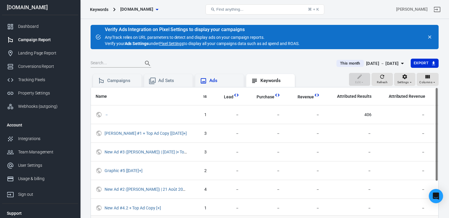
click at [230, 77] on div "Ads" at bounding box center [219, 80] width 39 height 7
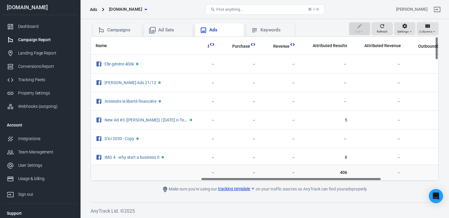
scroll to position [0, 216]
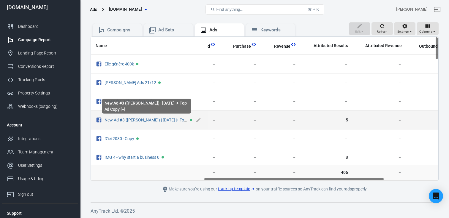
click at [166, 120] on link "New Ad #3 (Audrey) | 13 Sept 2025 |+ Top Ad Copy [+]" at bounding box center [156, 120] width 104 height 5
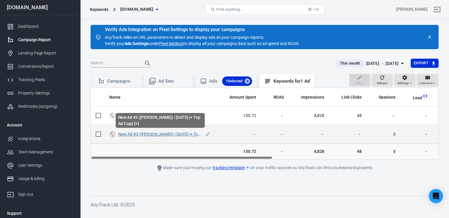
click at [175, 136] on link "New Ad #3 (Audrey) | 13 Sept 2025 |+ Top Ad Copy [+]" at bounding box center [170, 134] width 104 height 5
checkbox input "true"
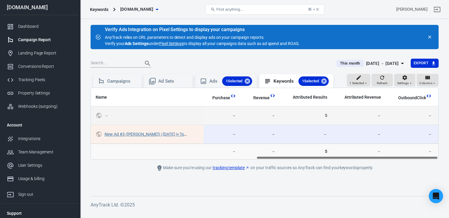
scroll to position [0, 316]
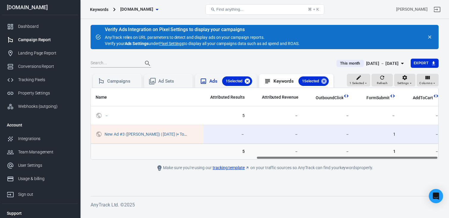
click at [247, 80] on icon at bounding box center [247, 81] width 5 height 5
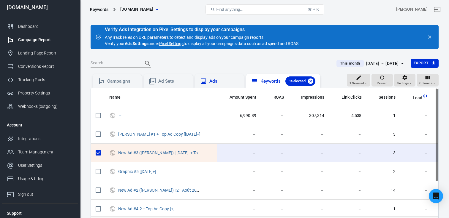
click at [311, 82] on icon at bounding box center [310, 81] width 7 height 7
checkbox input "false"
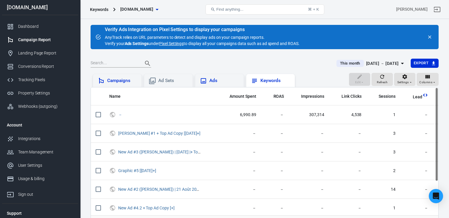
click at [113, 80] on div "Campaigns" at bounding box center [122, 81] width 30 height 6
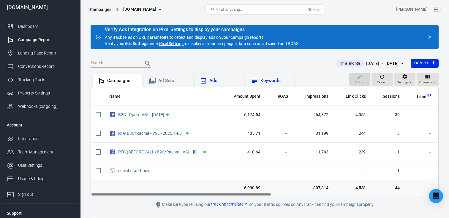
click at [32, 36] on link "Campaign Report" at bounding box center [40, 39] width 76 height 13
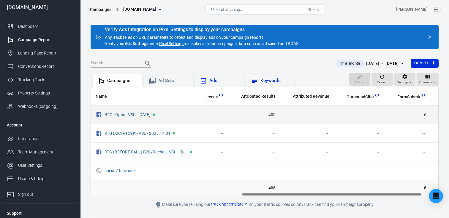
scroll to position [0, 320]
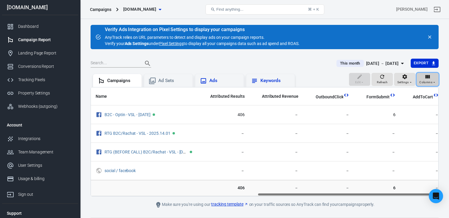
click at [426, 79] on icon "button" at bounding box center [428, 77] width 6 height 6
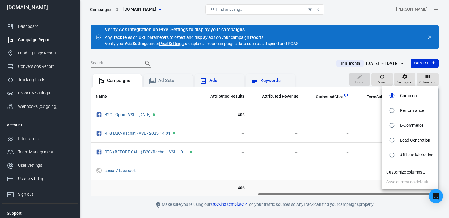
click at [404, 135] on li "Lead Generation" at bounding box center [409, 140] width 57 height 15
radio input "false"
radio input "true"
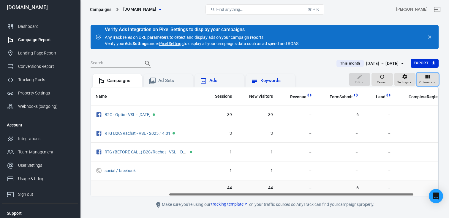
scroll to position [0, 145]
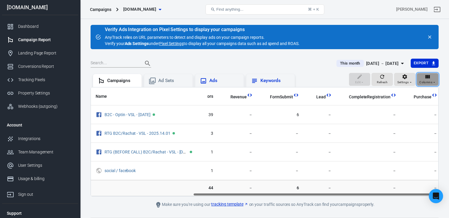
click at [435, 75] on div "Columns" at bounding box center [427, 79] width 17 height 11
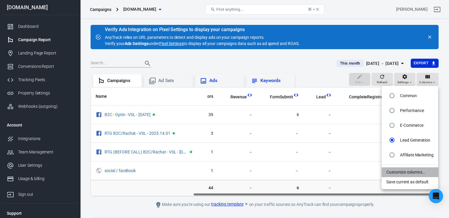
click at [405, 172] on li "Customize columns…" at bounding box center [409, 173] width 57 height 10
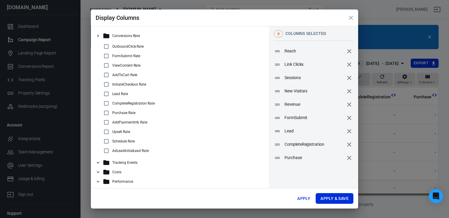
scroll to position [3, 0]
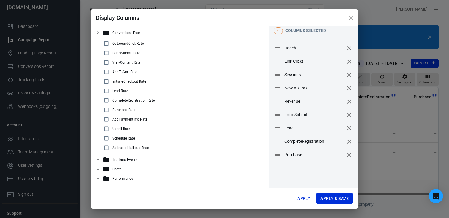
click at [111, 160] on div "Tracking Events" at bounding box center [182, 159] width 159 height 7
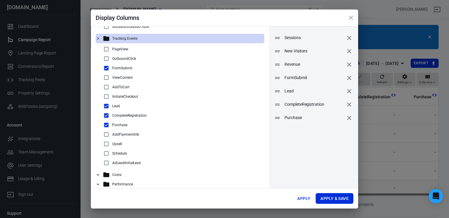
scroll to position [42, 0]
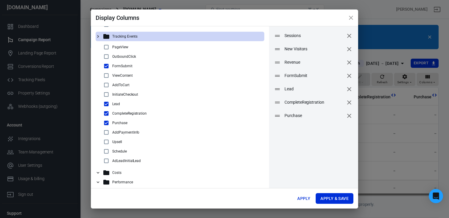
click at [105, 154] on input "checkbox" at bounding box center [106, 151] width 7 height 7
checkbox input "true"
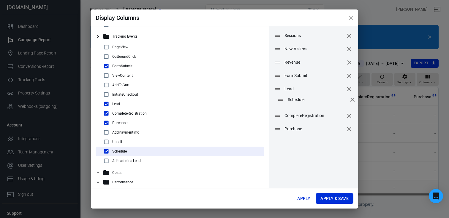
drag, startPoint x: 278, startPoint y: 129, endPoint x: 281, endPoint y: 99, distance: 29.6
click at [281, 99] on icon at bounding box center [280, 99] width 7 height 7
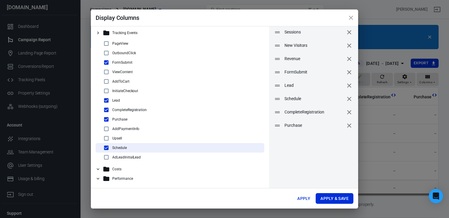
click at [100, 168] on icon at bounding box center [97, 169] width 5 height 5
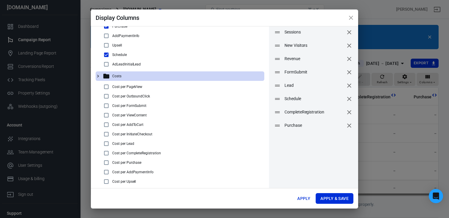
scroll to position [211, 0]
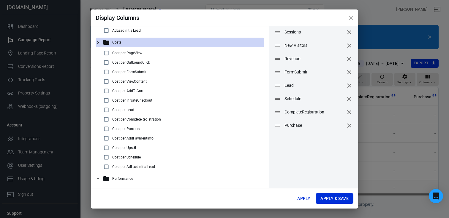
click at [99, 177] on icon at bounding box center [97, 178] width 5 height 5
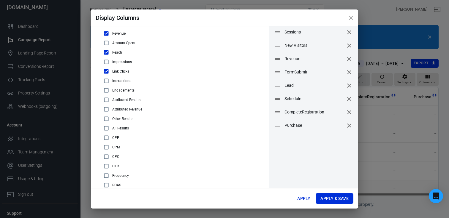
scroll to position [395, 0]
click at [105, 176] on input "checkbox" at bounding box center [106, 176] width 7 height 7
checkbox input "true"
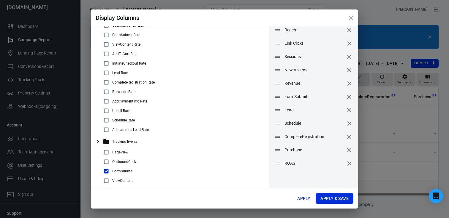
scroll to position [5, 0]
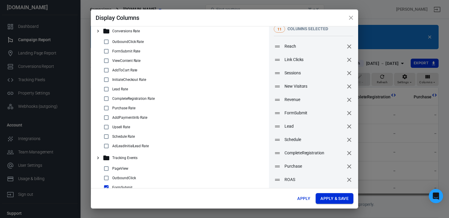
click at [325, 199] on button "Apply & Save" at bounding box center [335, 199] width 38 height 11
radio input "false"
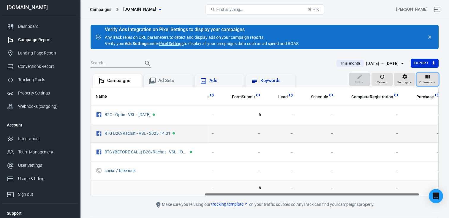
scroll to position [0, 213]
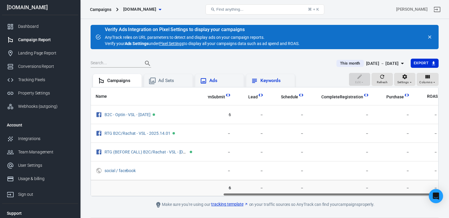
click at [377, 65] on div "[DATE] － [DATE]" at bounding box center [382, 63] width 33 height 7
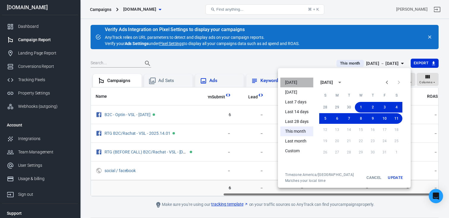
click at [297, 85] on li "[DATE]" at bounding box center [296, 83] width 33 height 10
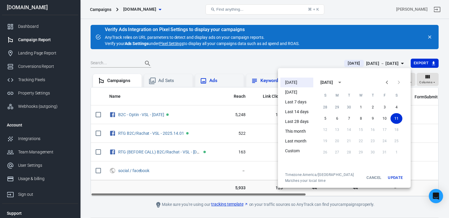
click at [287, 62] on div at bounding box center [224, 109] width 449 height 218
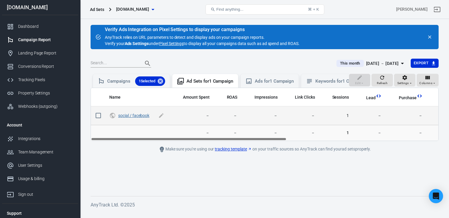
click at [145, 118] on link "social / facebook" at bounding box center [133, 115] width 31 height 5
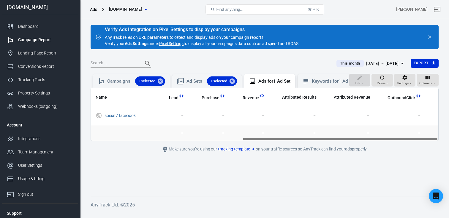
scroll to position [0, 269]
